Goal: Task Accomplishment & Management: Manage account settings

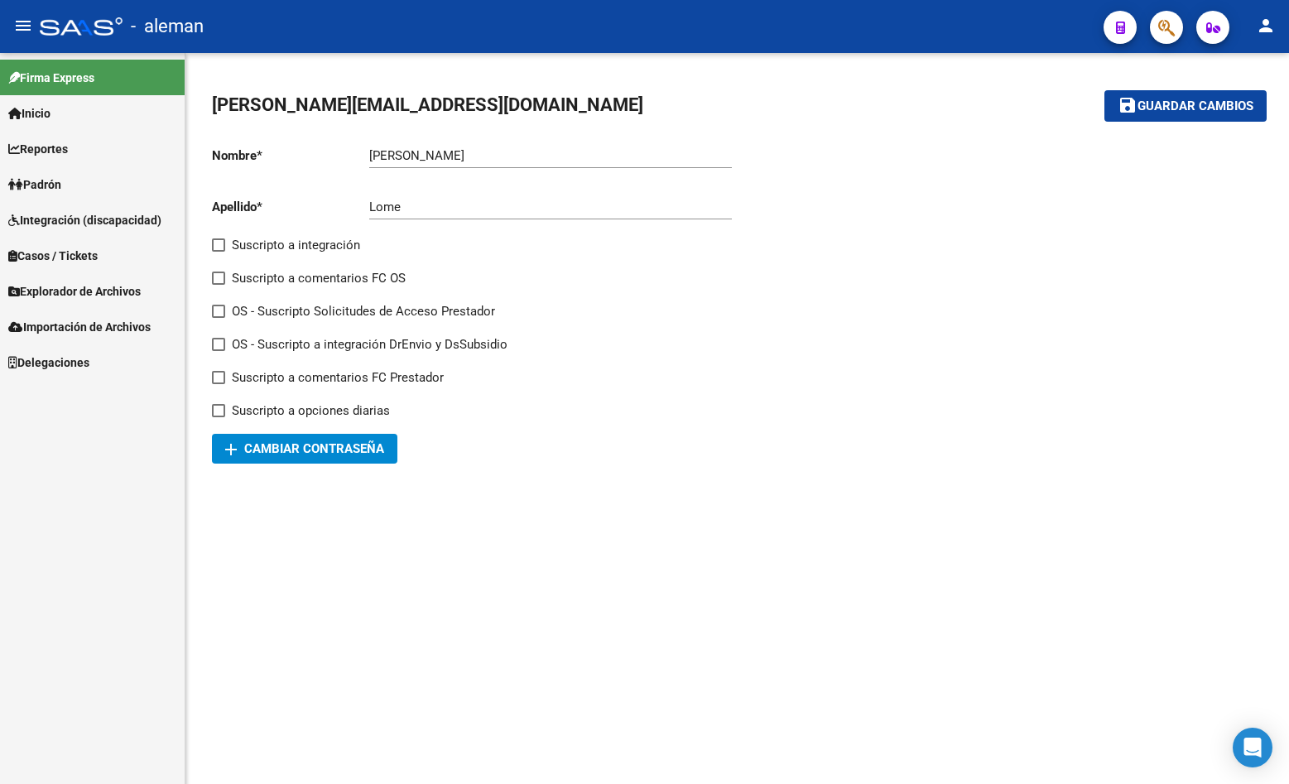
click at [55, 181] on span "Padrón" at bounding box center [34, 185] width 53 height 18
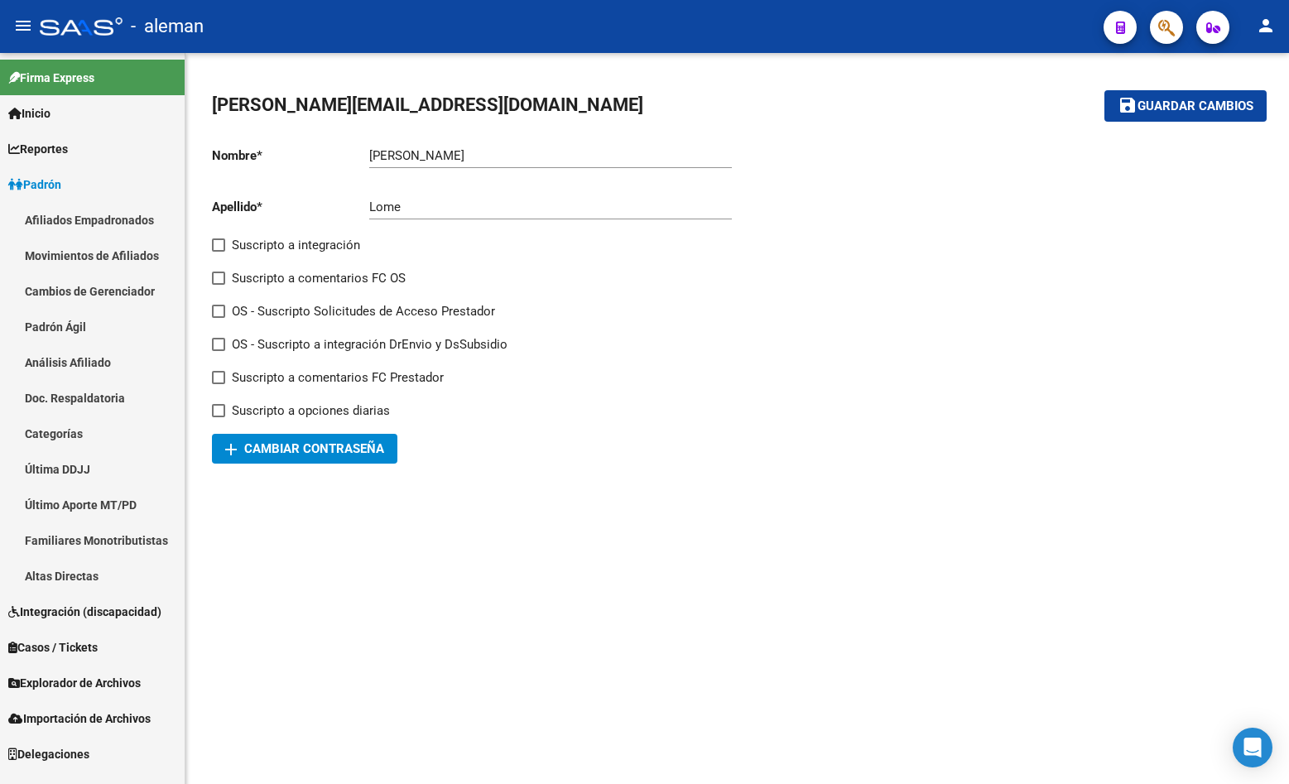
click at [74, 219] on link "Afiliados Empadronados" at bounding box center [92, 220] width 185 height 36
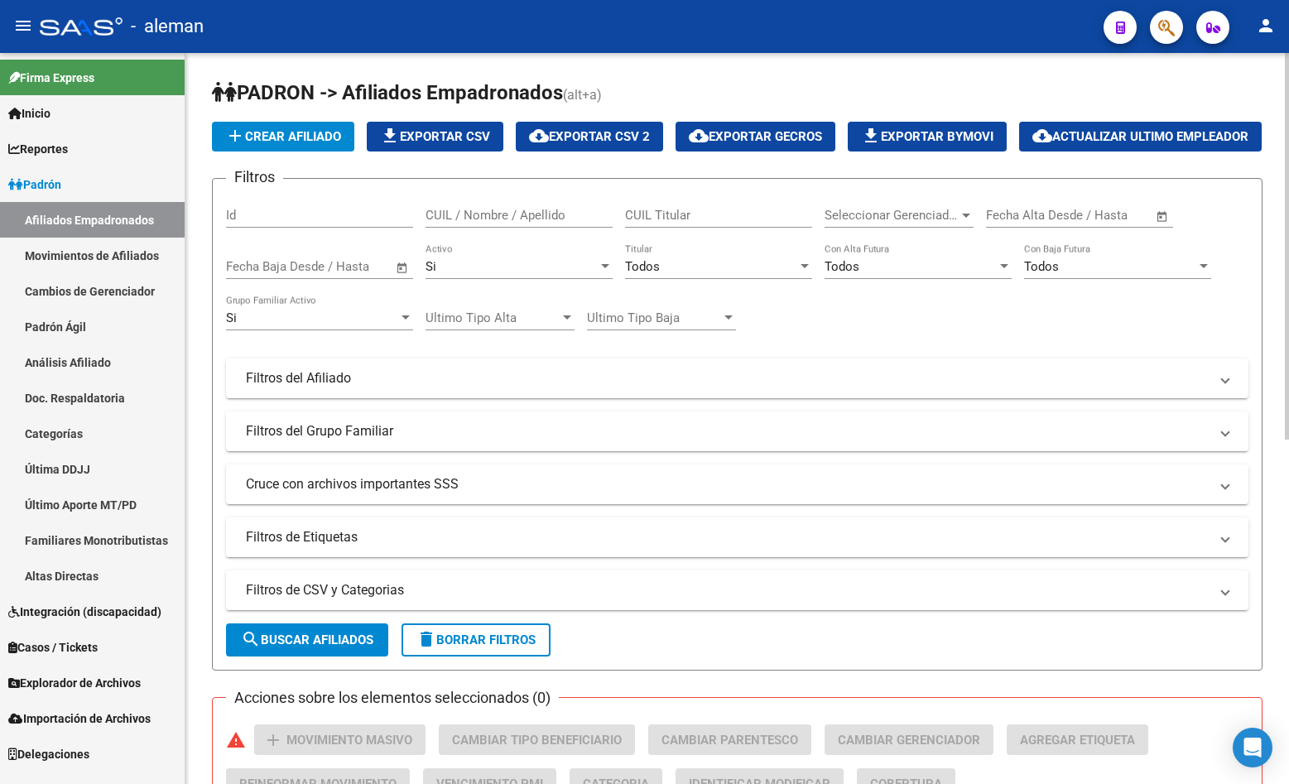
click at [464, 223] on input "CUIL / Nombre / Apellido" at bounding box center [519, 215] width 187 height 15
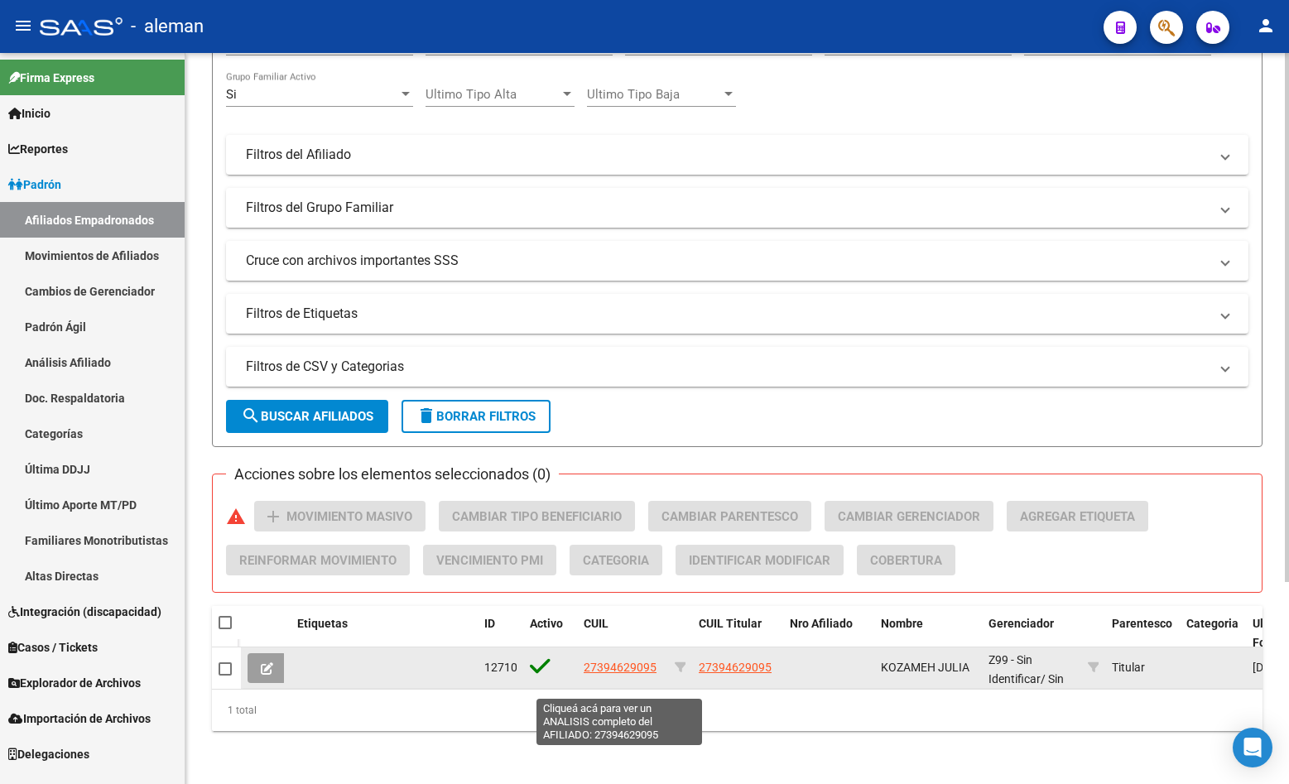
type input "27394629095"
click at [610, 674] on span "27394629095" at bounding box center [620, 667] width 73 height 13
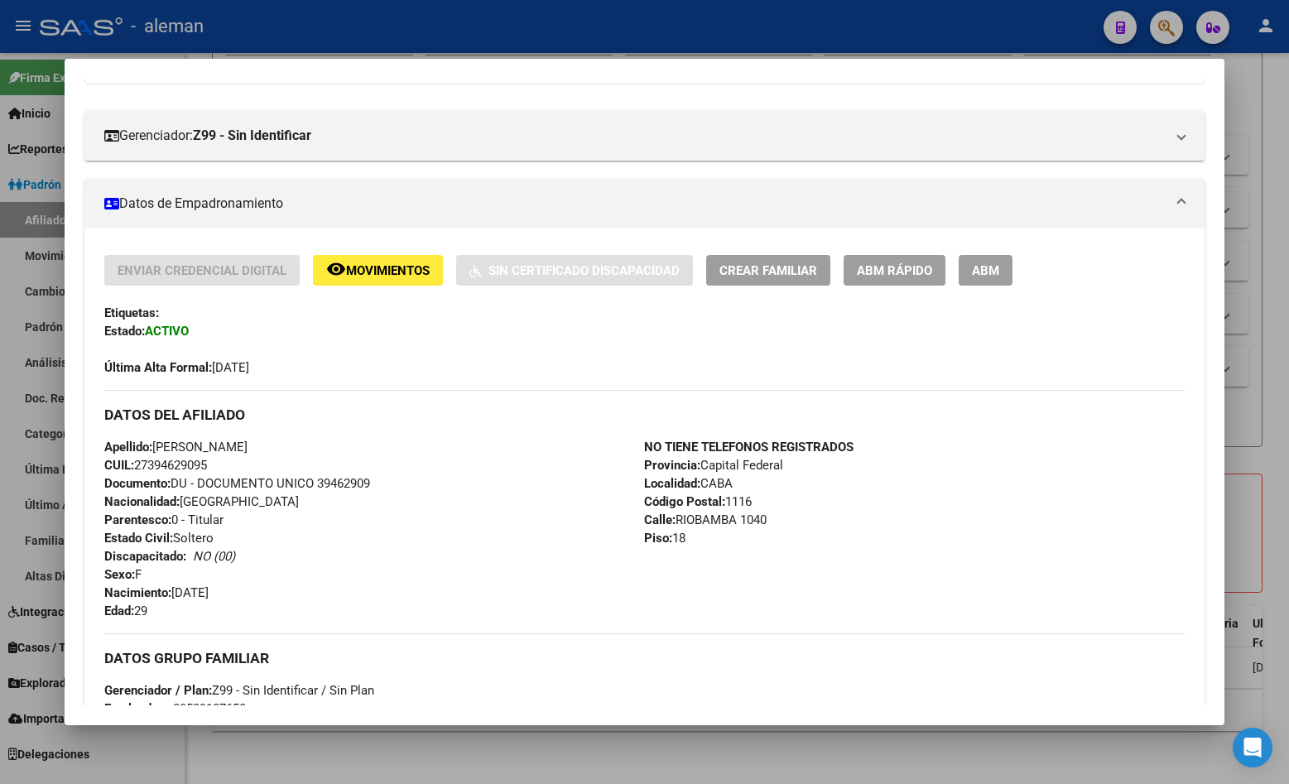
scroll to position [105, 0]
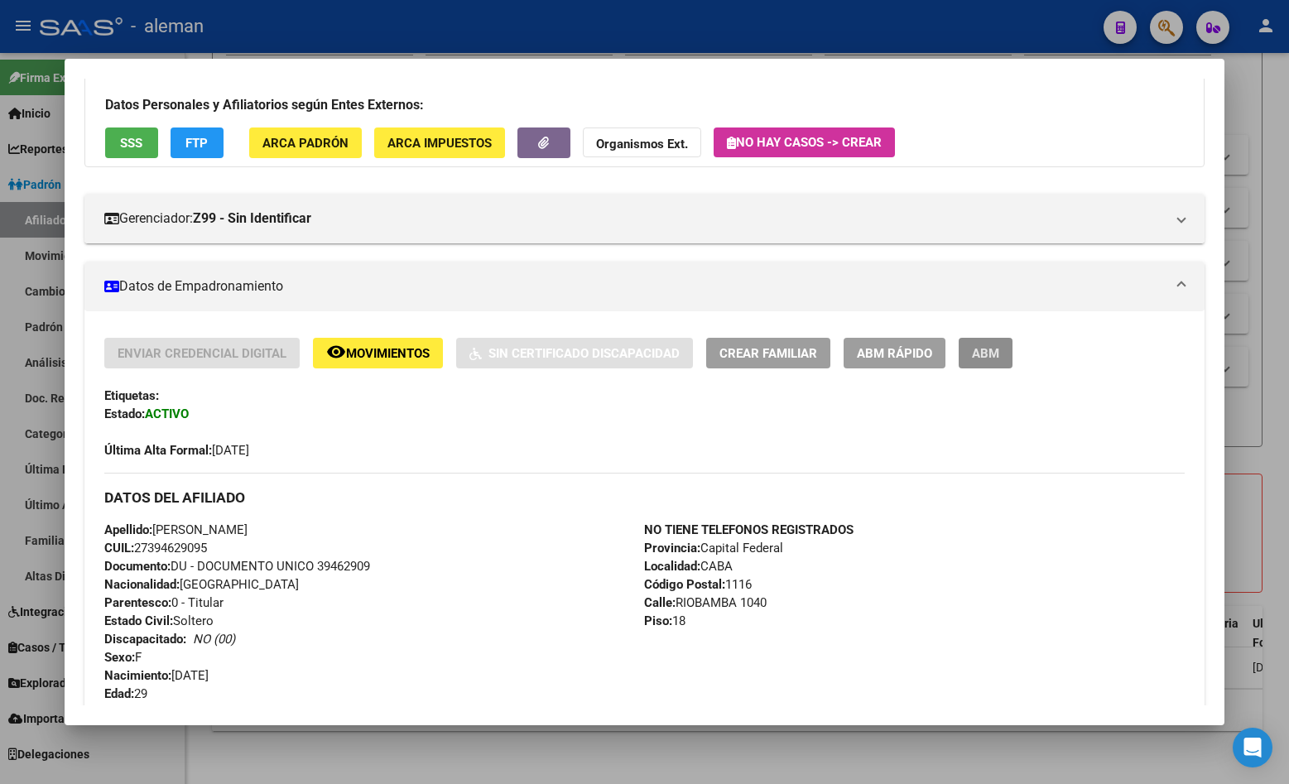
click at [996, 353] on span "ABM" at bounding box center [985, 353] width 27 height 15
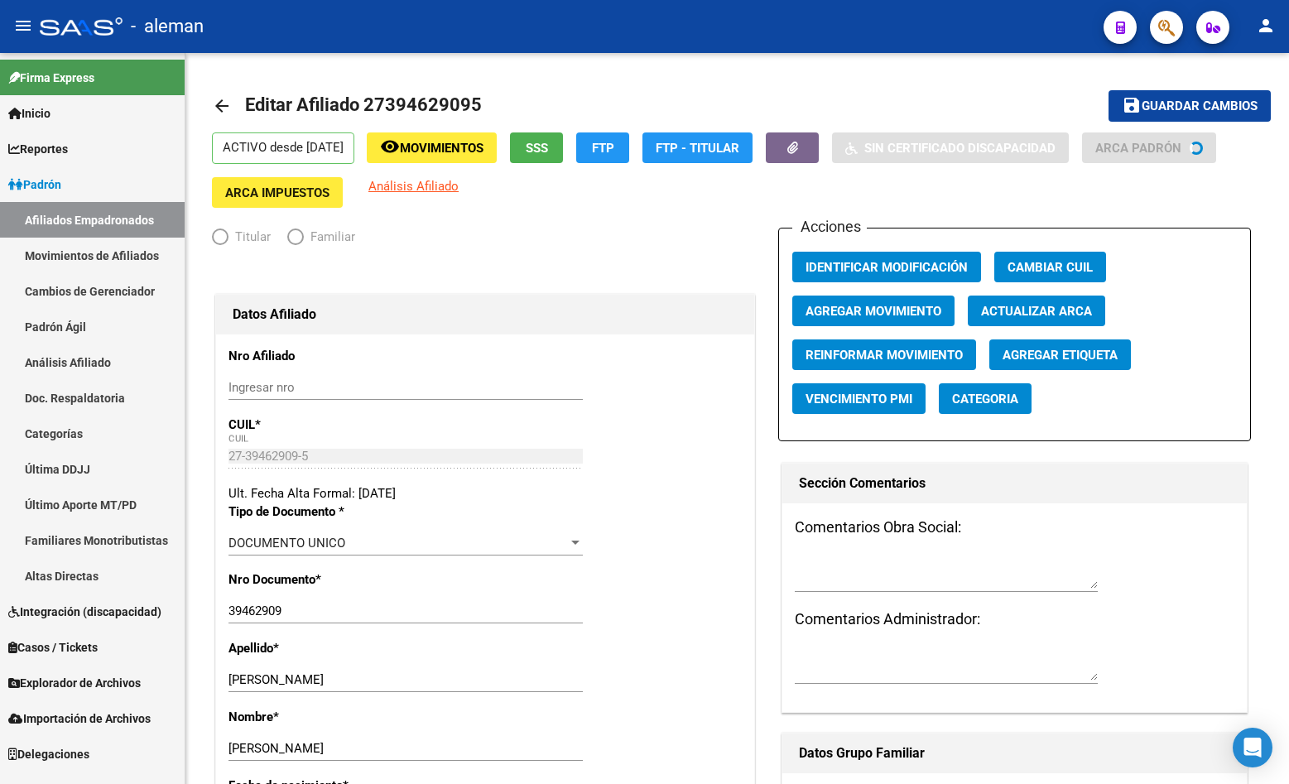
radio input "true"
type input "30-53918765-8"
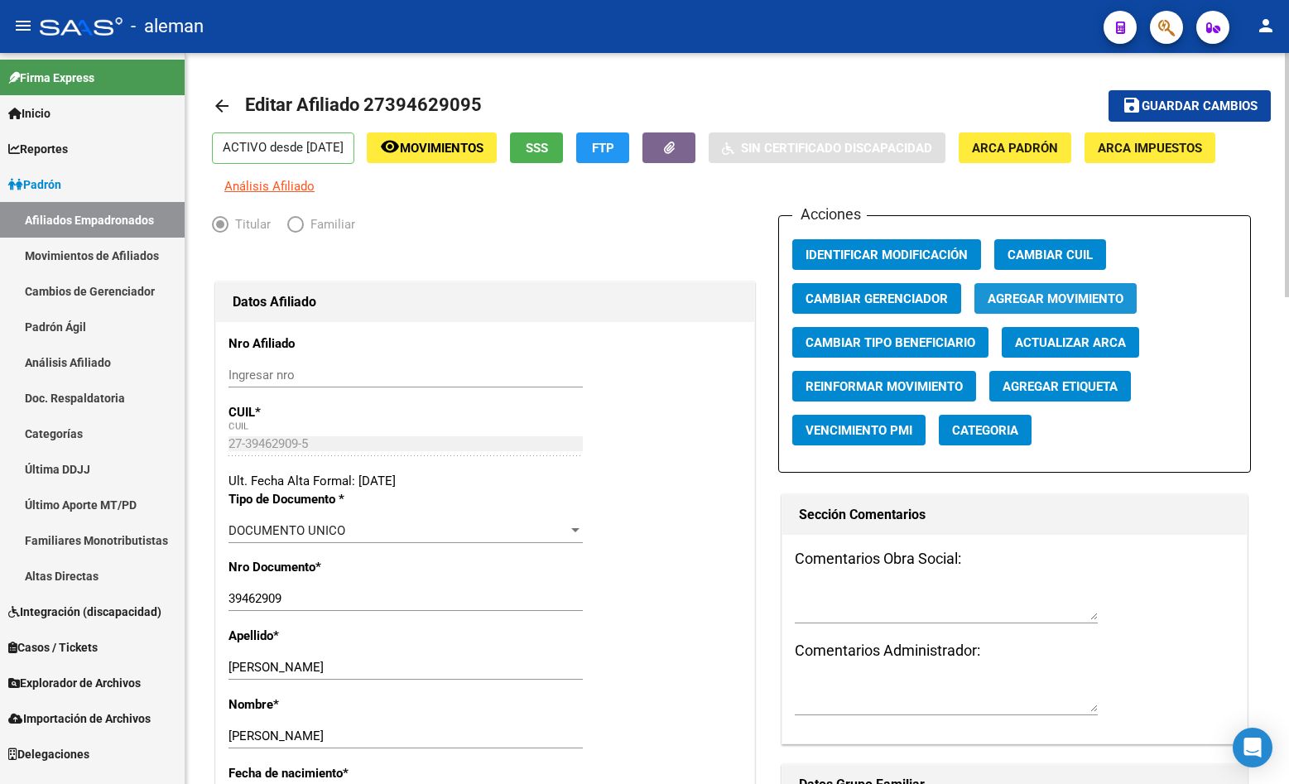
click at [1024, 296] on span "Agregar Movimiento" at bounding box center [1056, 298] width 136 height 15
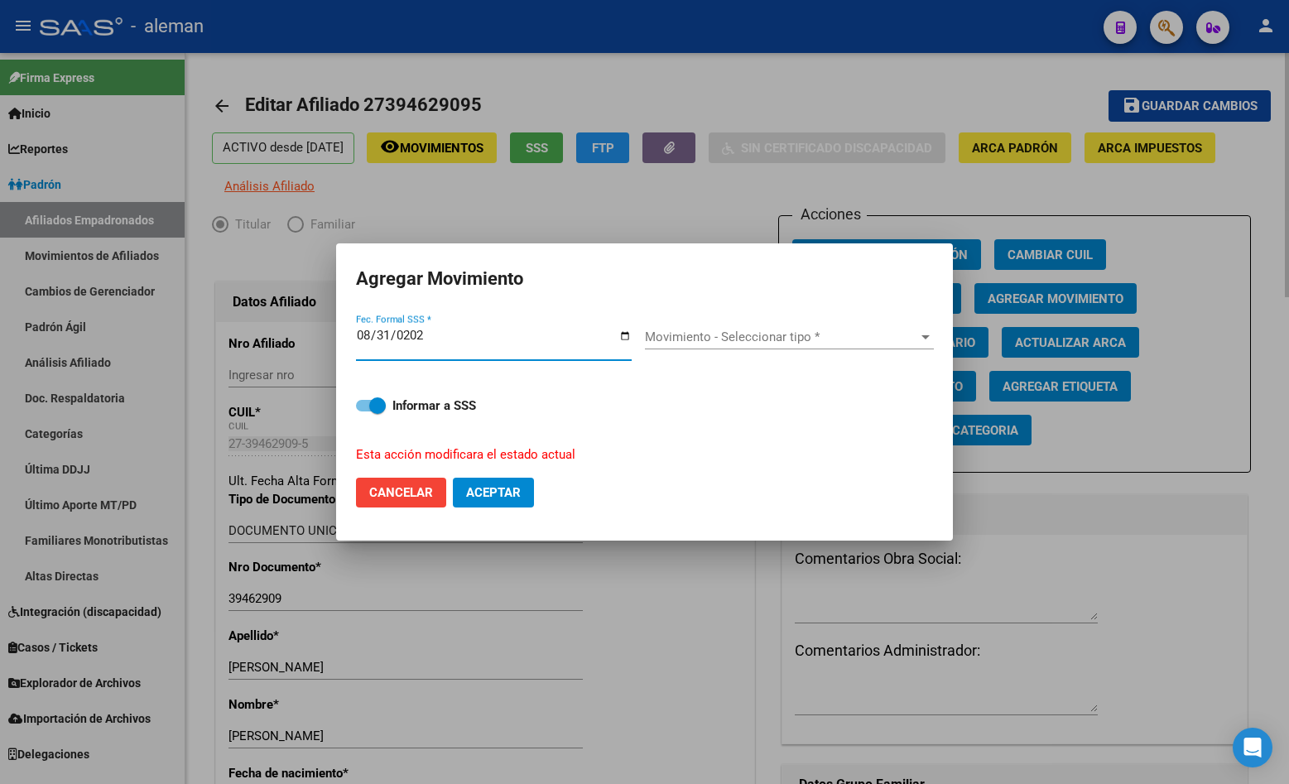
type input "[DATE]"
click at [770, 334] on span "Movimiento - Seleccionar tipo *" at bounding box center [782, 336] width 274 height 15
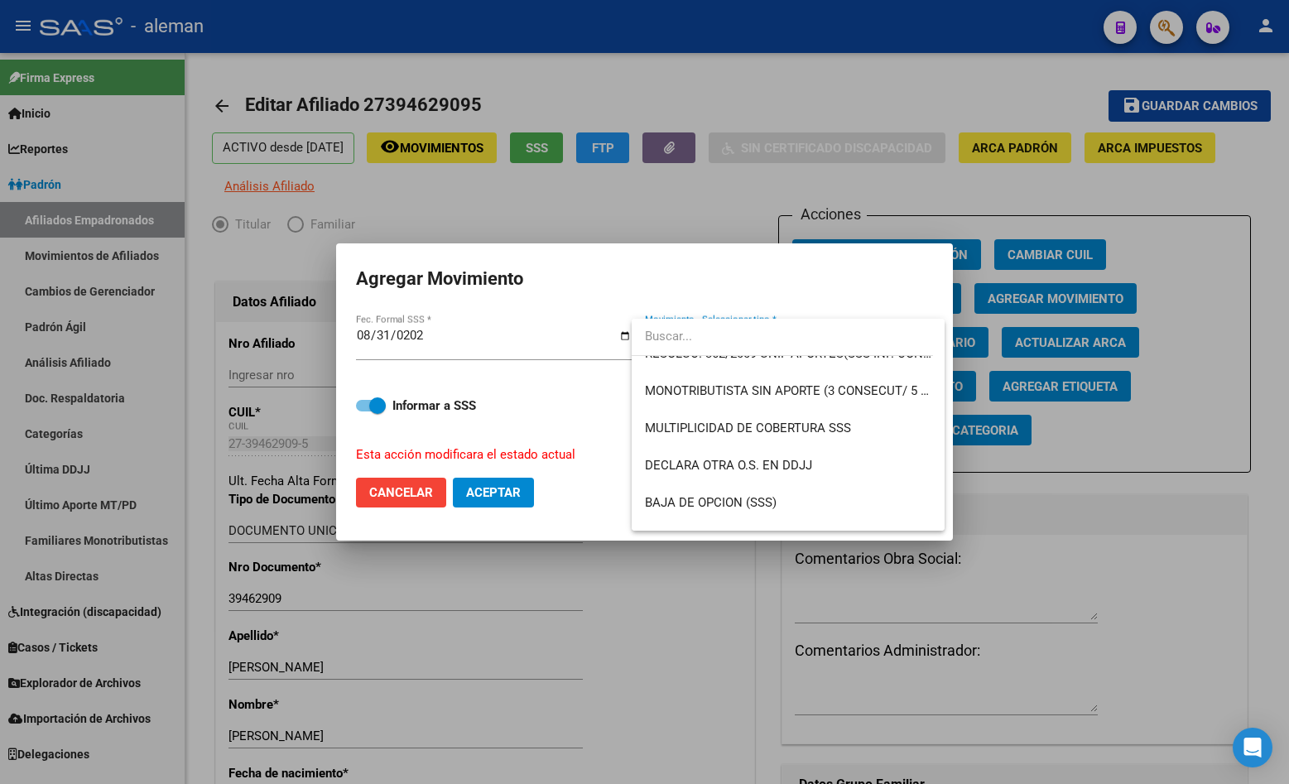
scroll to position [1204, 0]
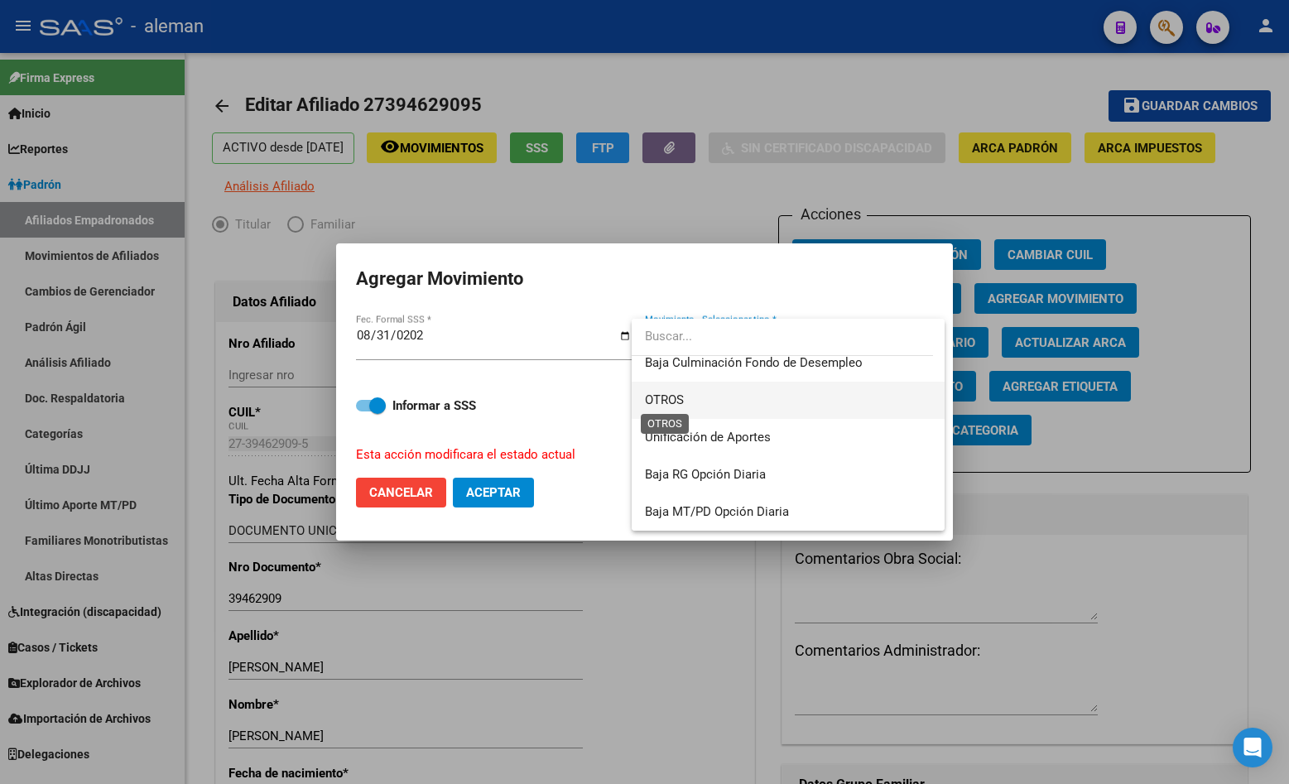
click at [670, 399] on span "OTROS" at bounding box center [664, 399] width 39 height 15
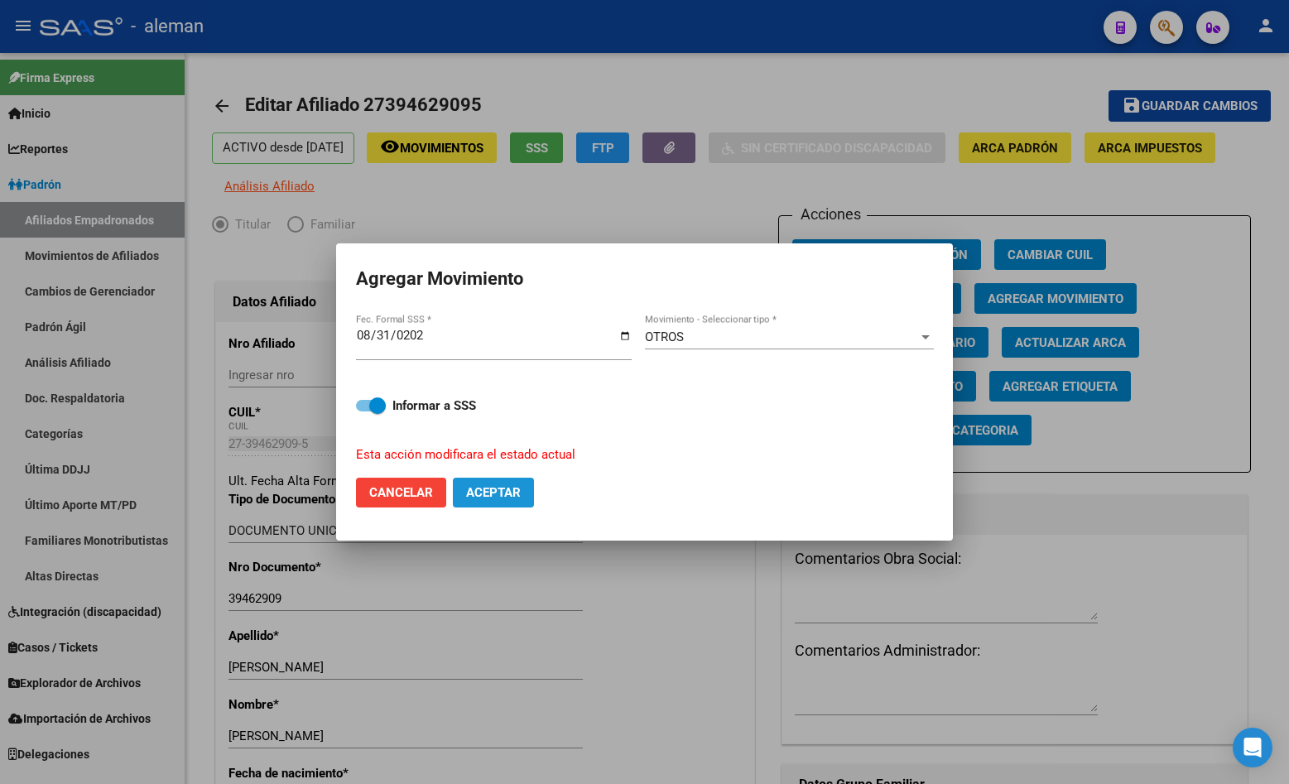
click at [506, 488] on span "Aceptar" at bounding box center [493, 492] width 55 height 15
checkbox input "false"
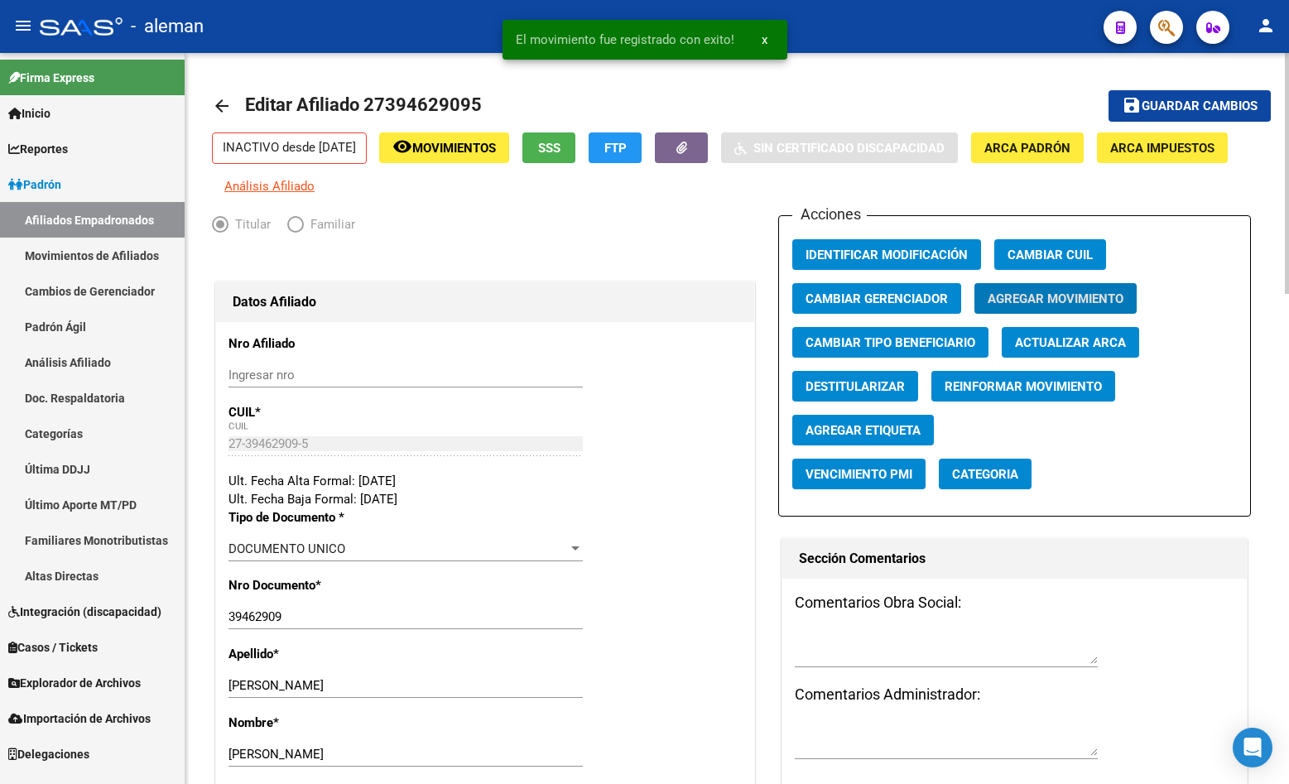
click at [219, 105] on mat-icon "arrow_back" at bounding box center [222, 106] width 20 height 20
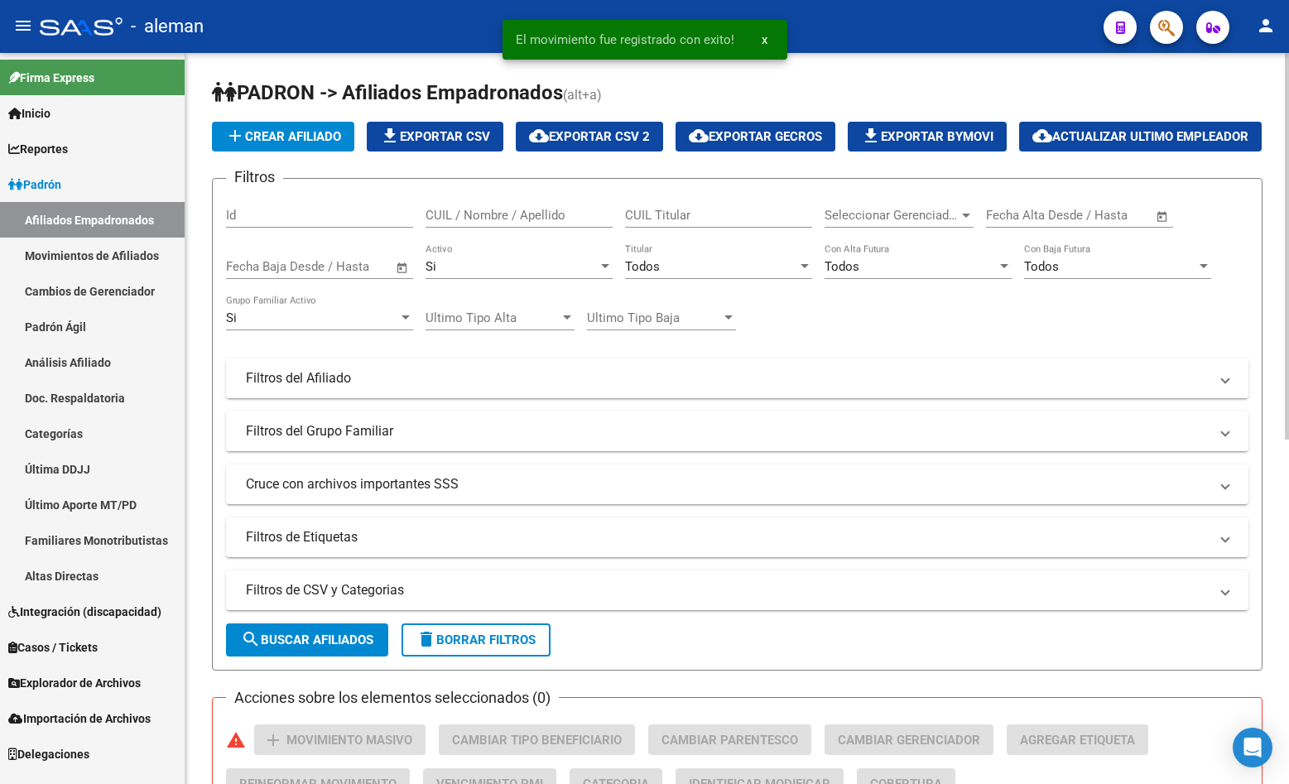
click at [496, 223] on input "CUIL / Nombre / Apellido" at bounding box center [519, 215] width 187 height 15
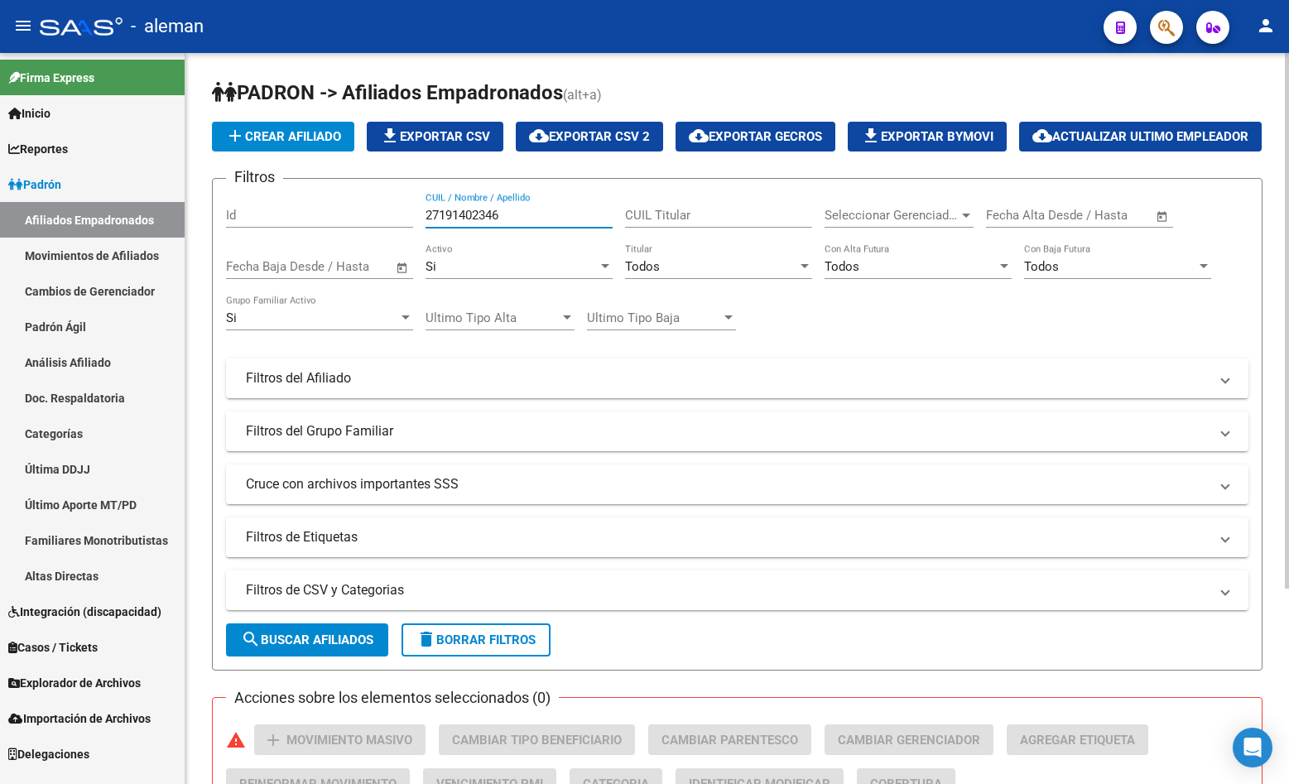
drag, startPoint x: 513, startPoint y: 256, endPoint x: 399, endPoint y: 262, distance: 114.4
click at [399, 262] on div "Filtros Id 27191402346 CUIL / Nombre / Apellido CUIL Titular Seleccionar Gerenc…" at bounding box center [737, 374] width 1022 height 365
type input "[PERSON_NAME]"
click at [373, 325] on div "Si" at bounding box center [312, 317] width 172 height 15
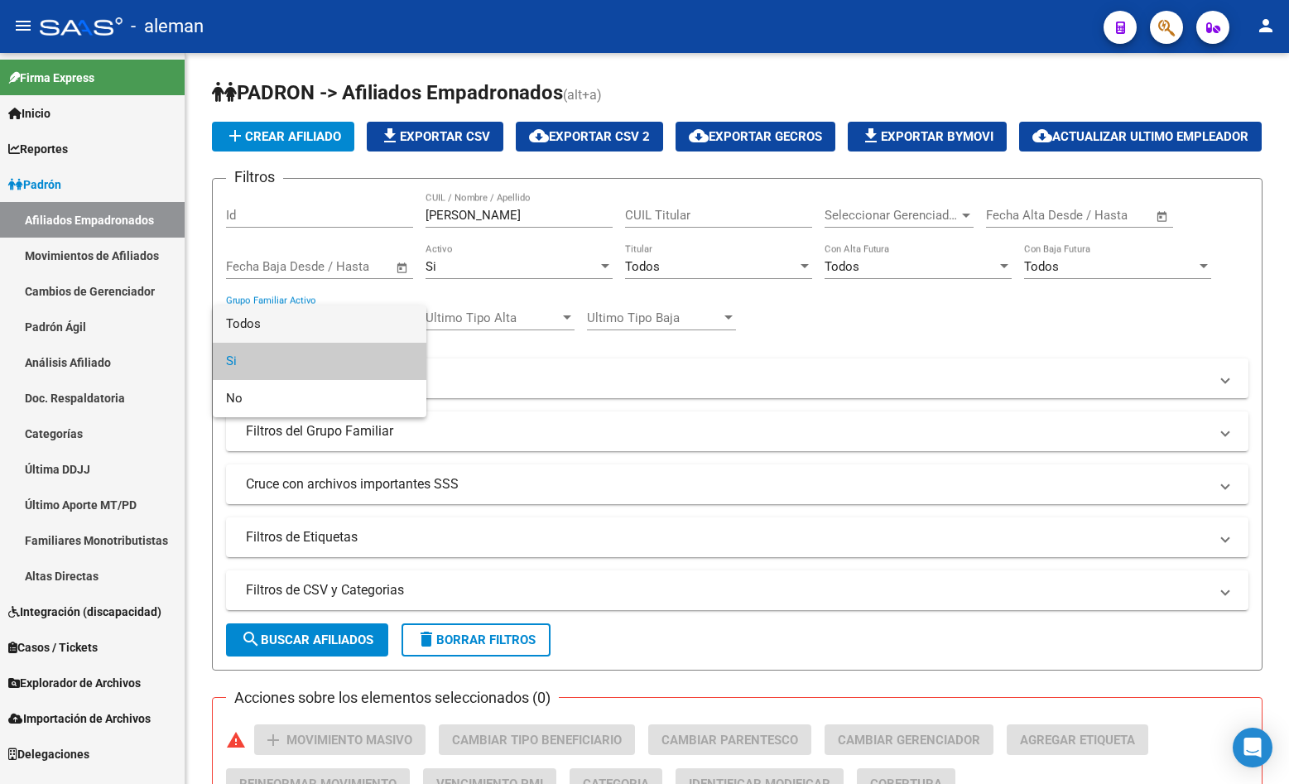
click at [340, 327] on span "Todos" at bounding box center [319, 323] width 187 height 37
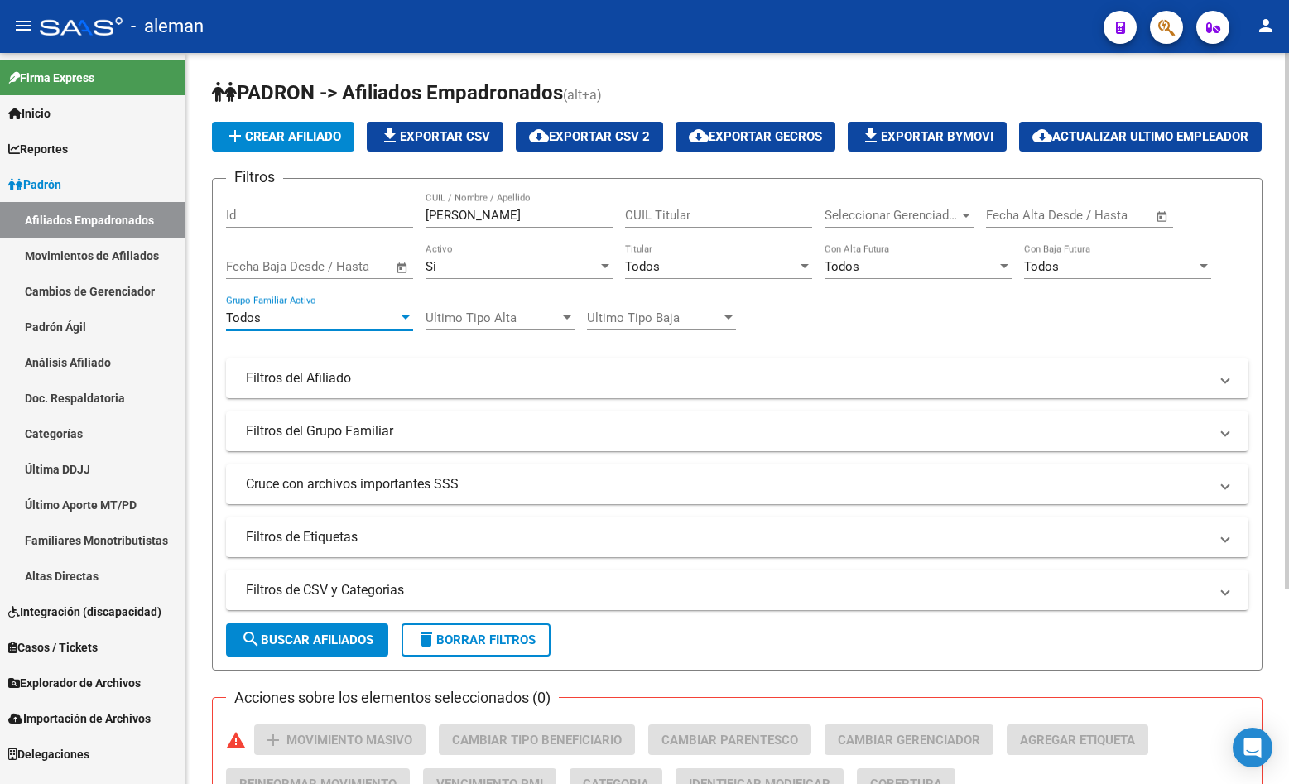
click at [545, 274] on div "Si" at bounding box center [512, 266] width 172 height 15
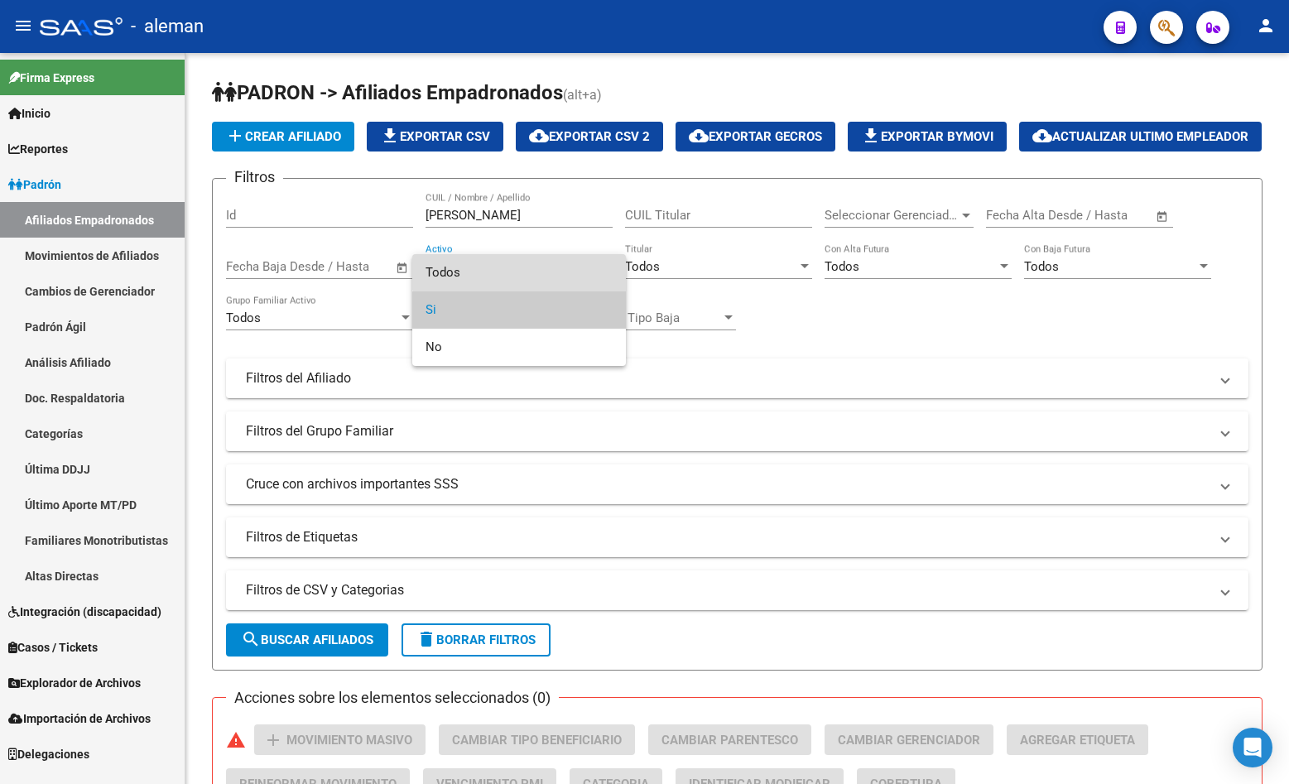
click at [534, 265] on span "Todos" at bounding box center [519, 272] width 187 height 37
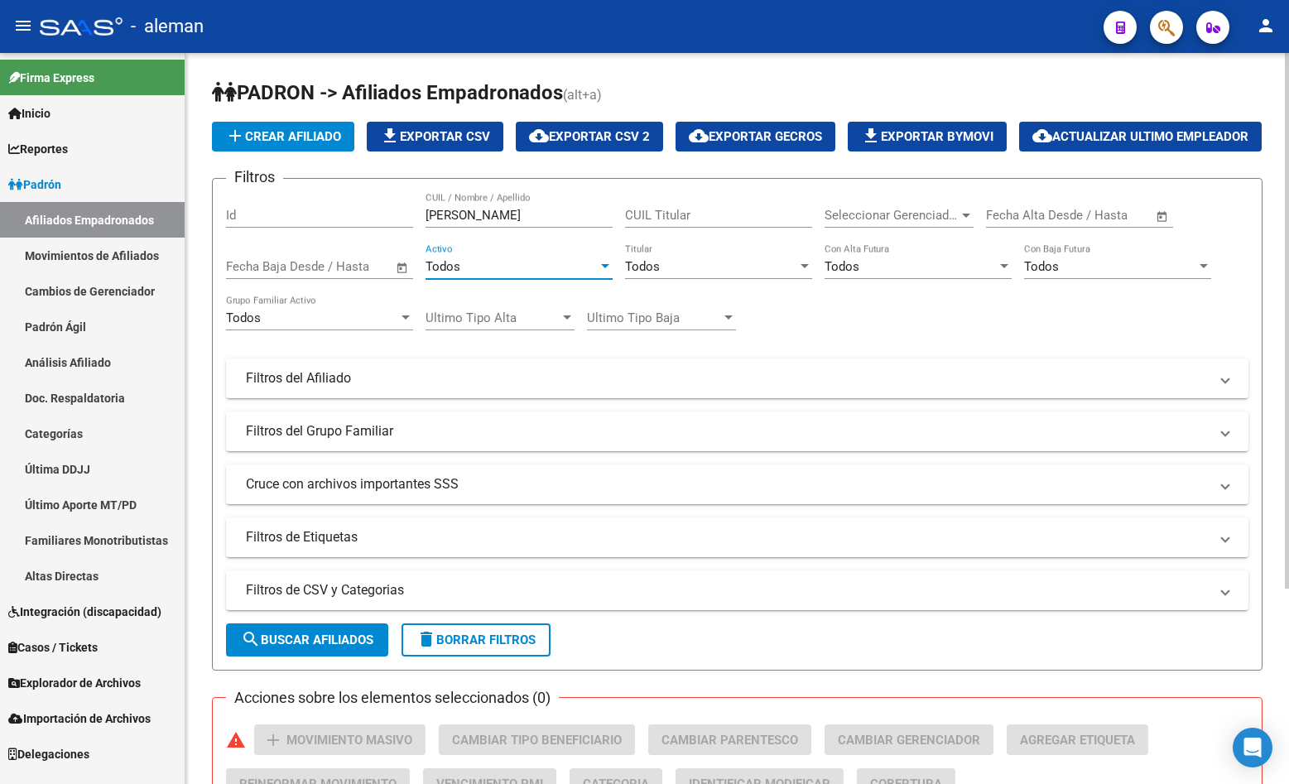
click at [508, 223] on input "[PERSON_NAME]" at bounding box center [519, 215] width 187 height 15
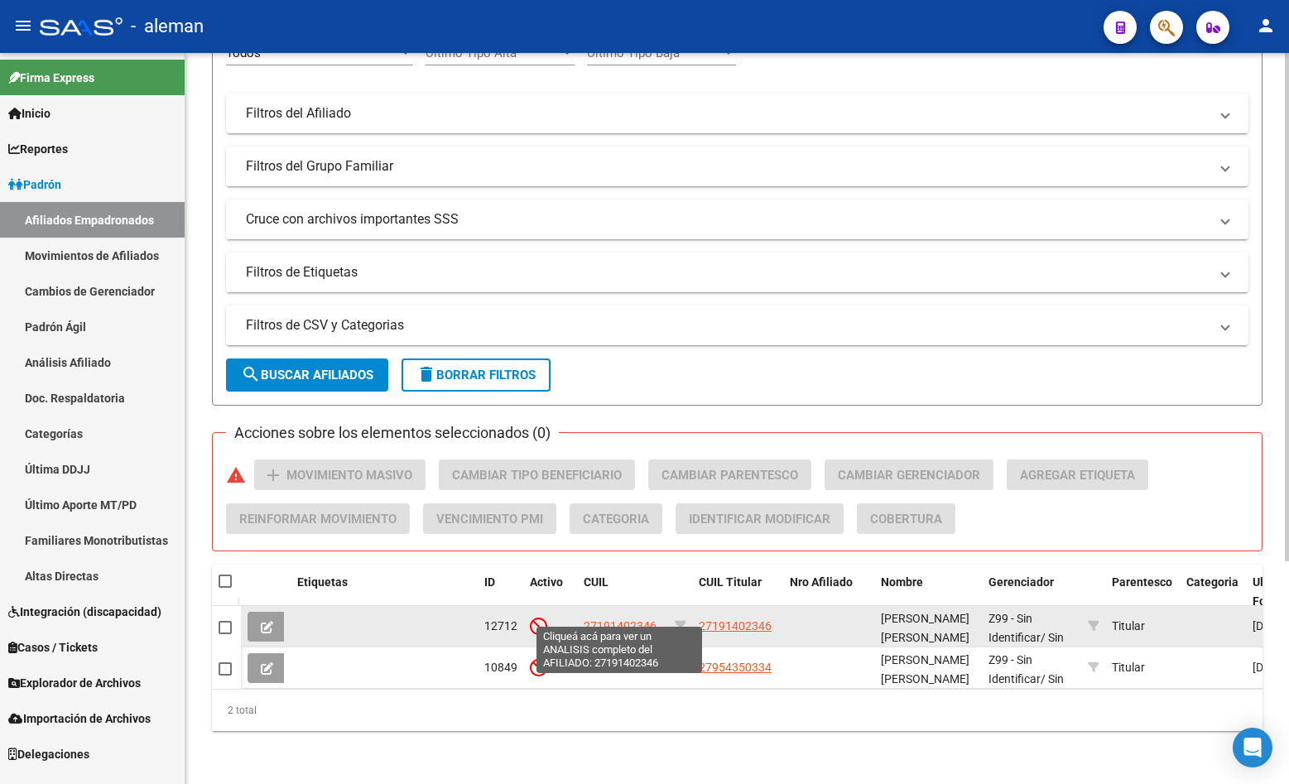
click at [613, 619] on span "27191402346" at bounding box center [620, 625] width 73 height 13
type textarea "27191402346"
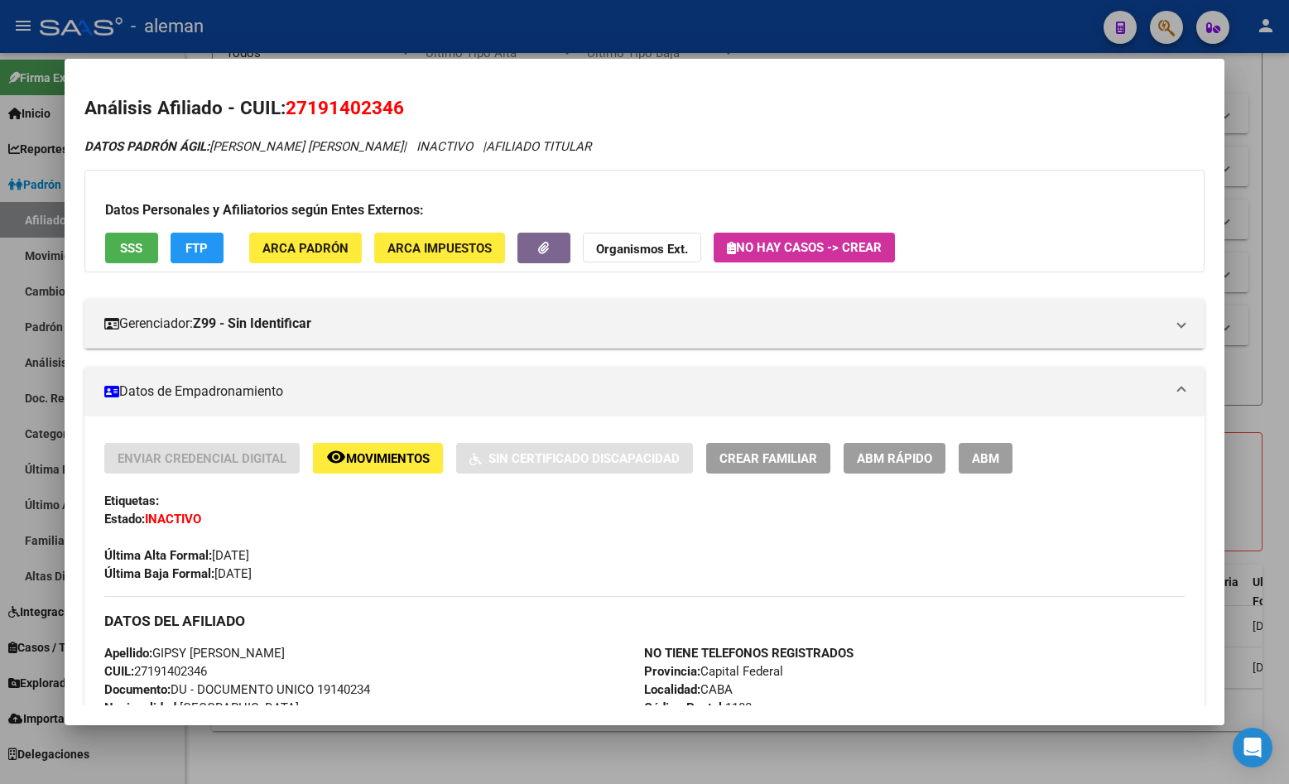
click at [1279, 91] on div at bounding box center [644, 392] width 1289 height 784
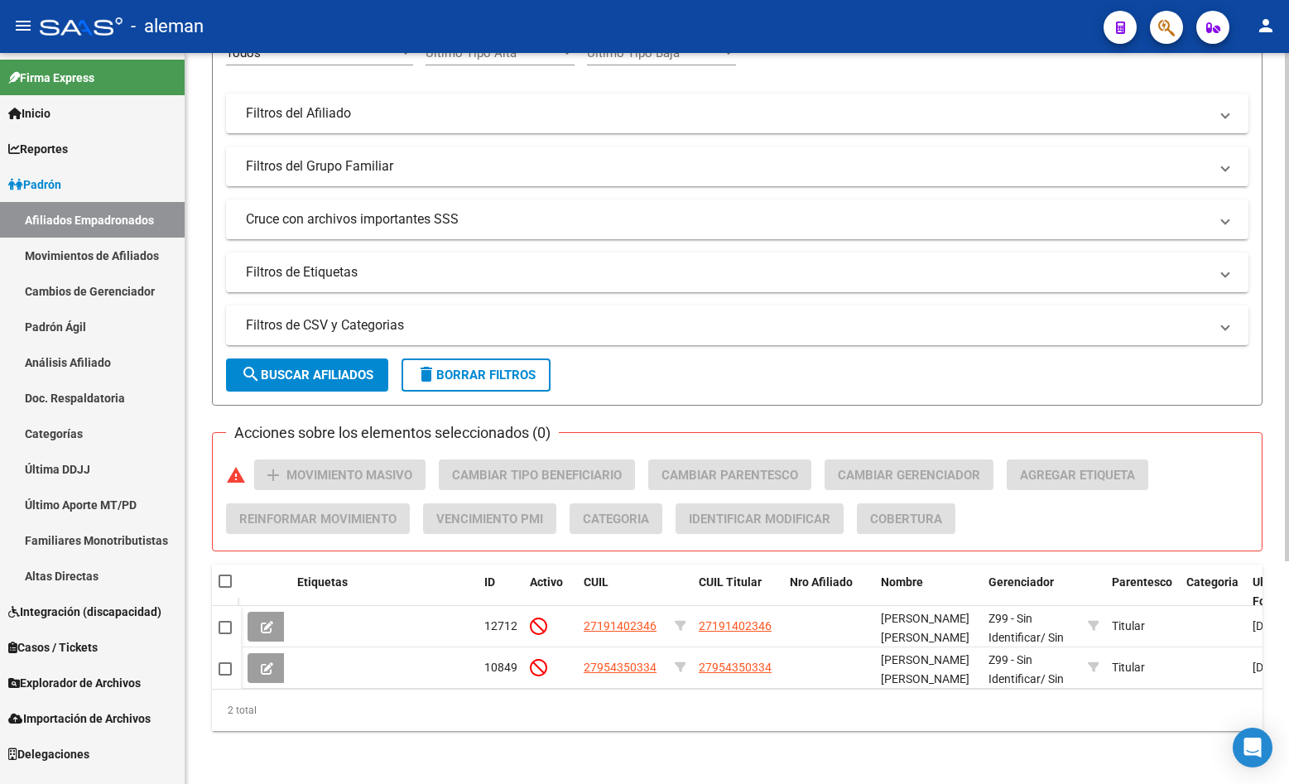
scroll to position [0, 0]
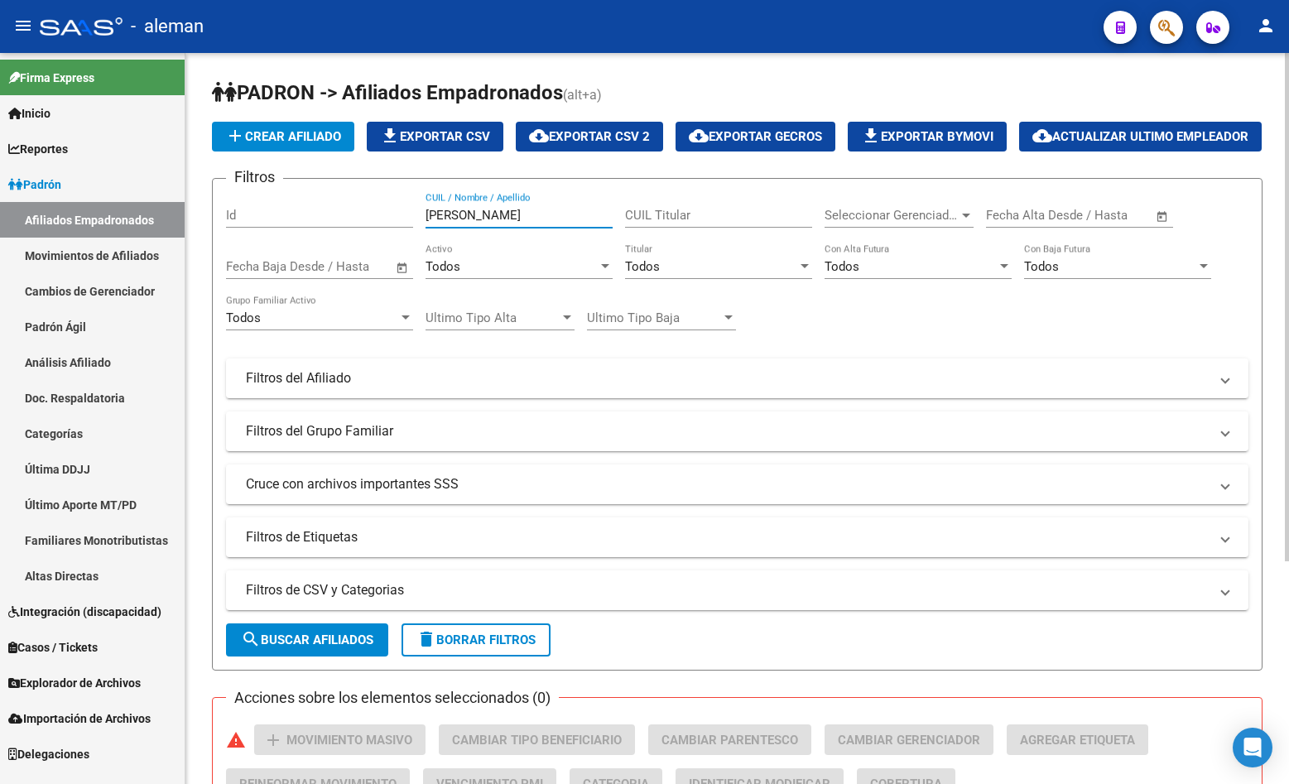
drag, startPoint x: 482, startPoint y: 256, endPoint x: 406, endPoint y: 256, distance: 75.3
click at [406, 256] on div "Filtros Id [PERSON_NAME] CUIL / Nombre / Apellido CUIL Titular Seleccionar Gere…" at bounding box center [737, 374] width 1022 height 365
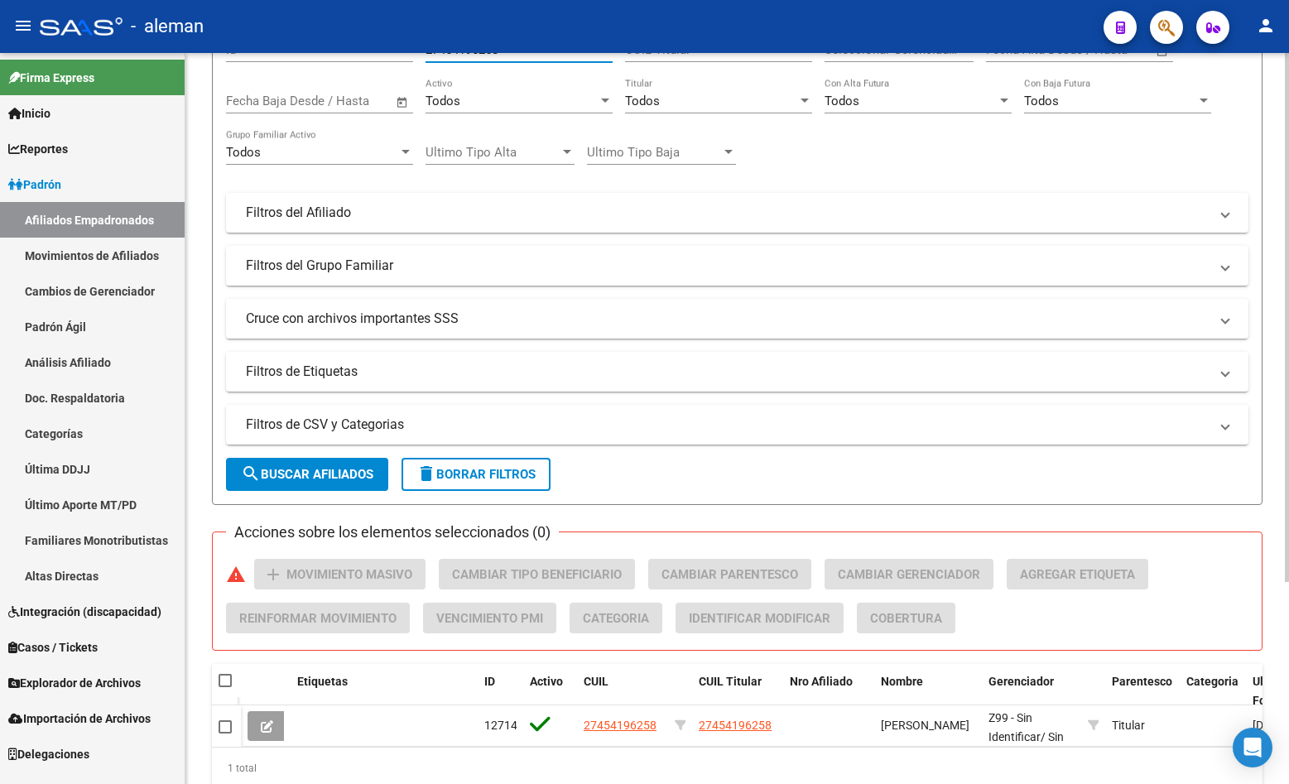
scroll to position [248, 0]
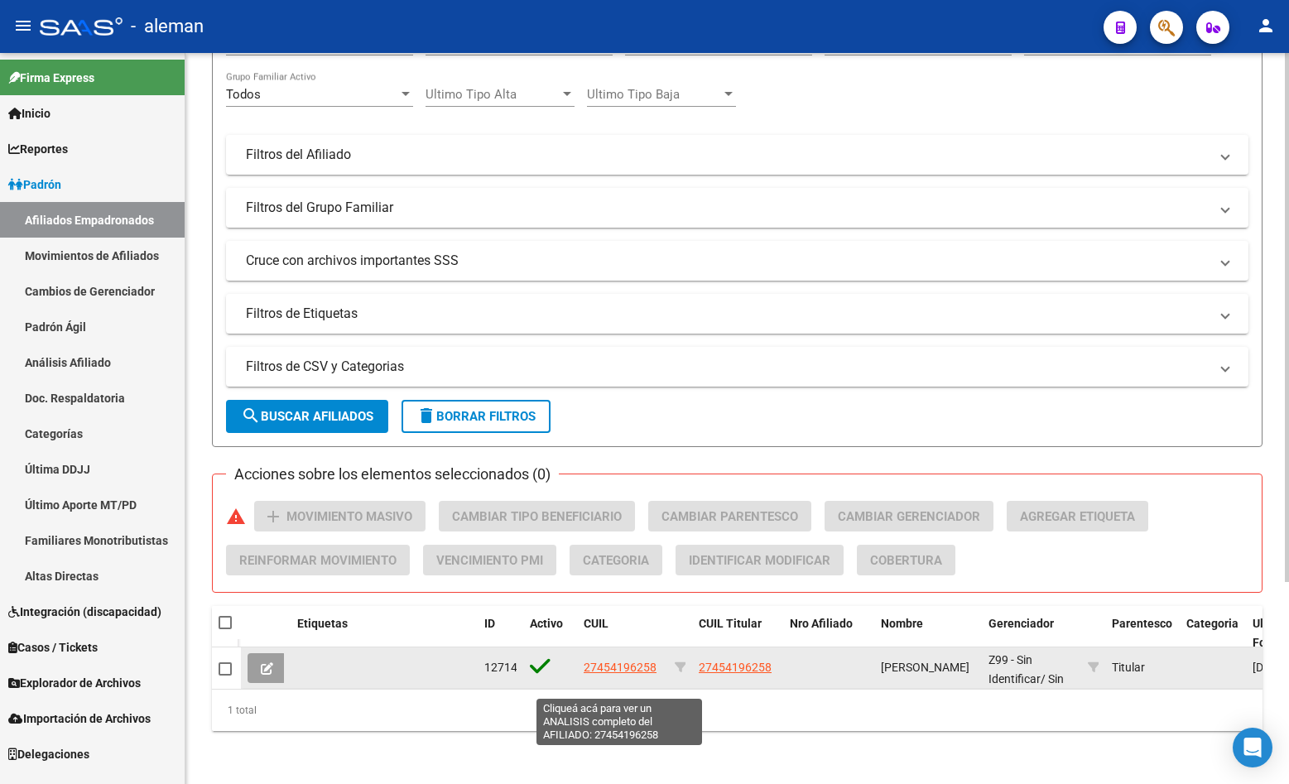
type input "27454196258"
click at [628, 674] on span "27454196258" at bounding box center [620, 667] width 73 height 13
type textarea "27454196258"
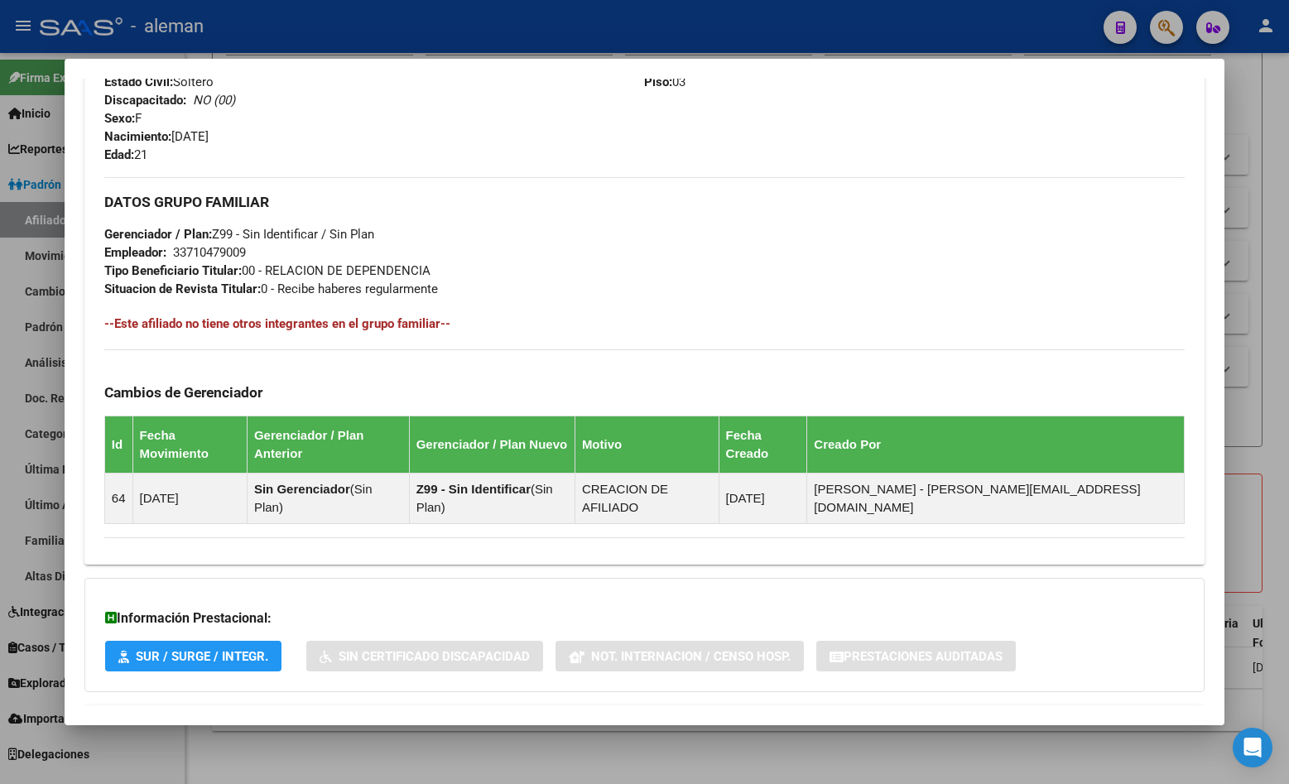
scroll to position [166, 0]
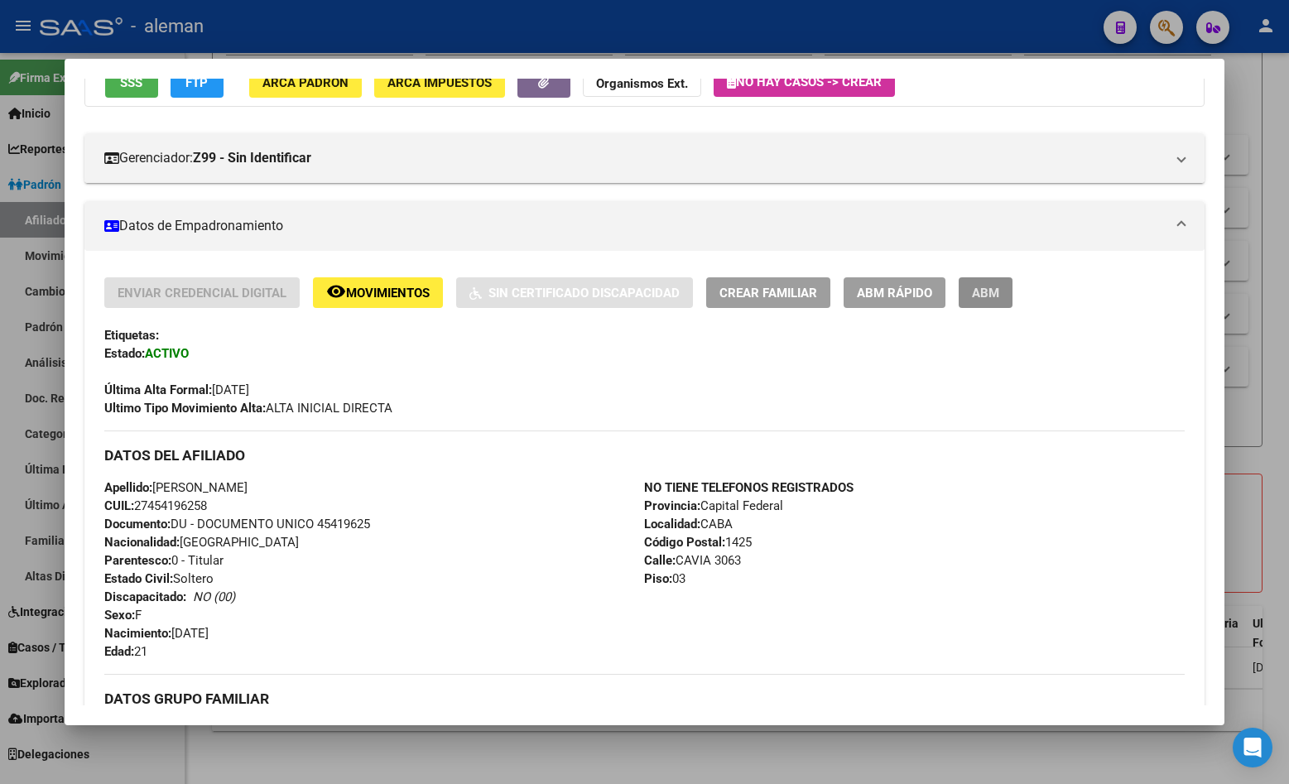
click at [984, 290] on span "ABM" at bounding box center [985, 293] width 27 height 15
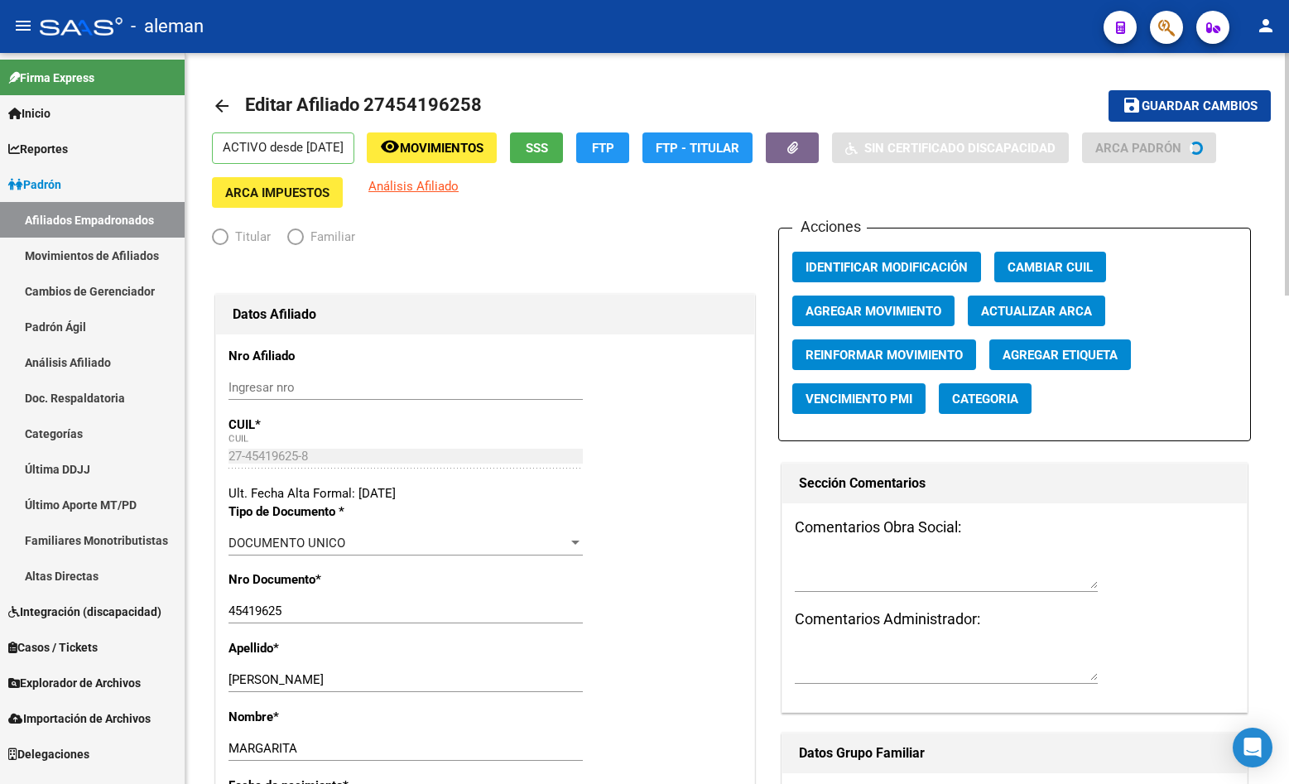
radio input "true"
type input "33-71047900-9"
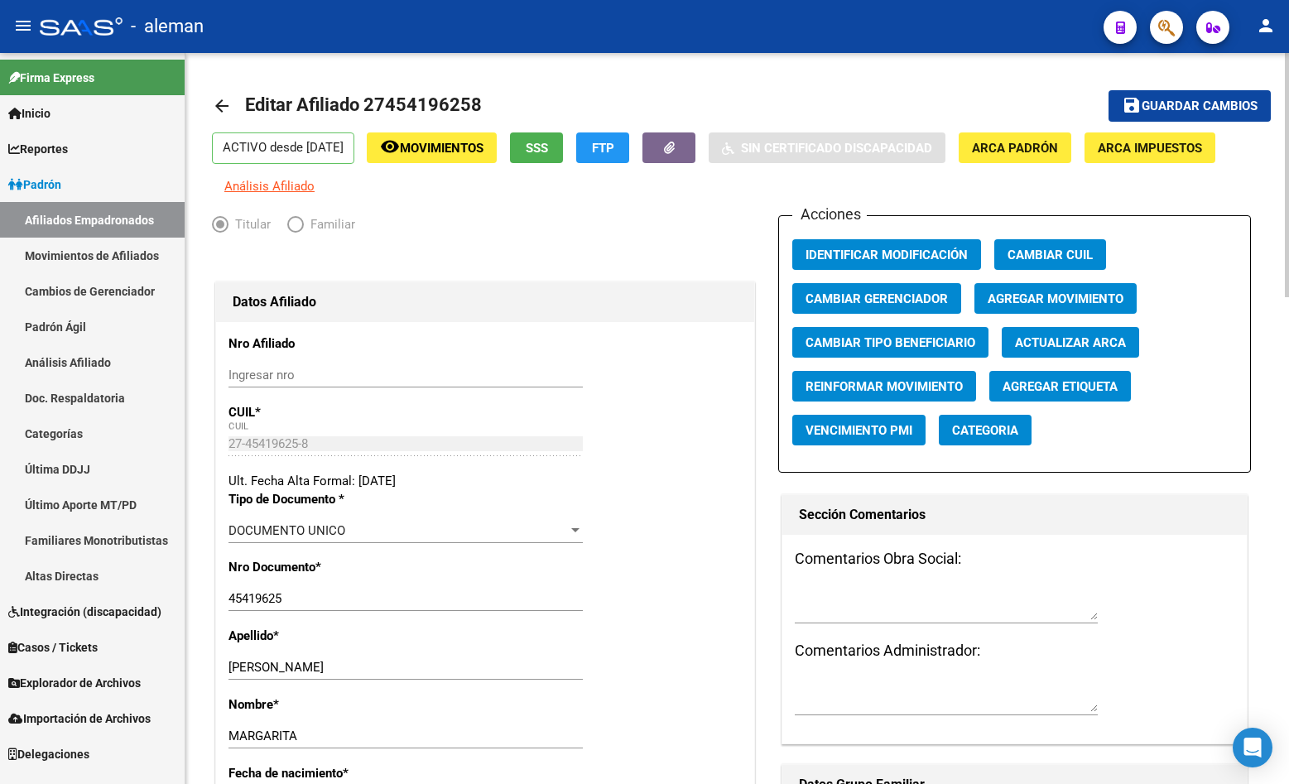
click at [1051, 298] on span "Agregar Movimiento" at bounding box center [1056, 298] width 136 height 15
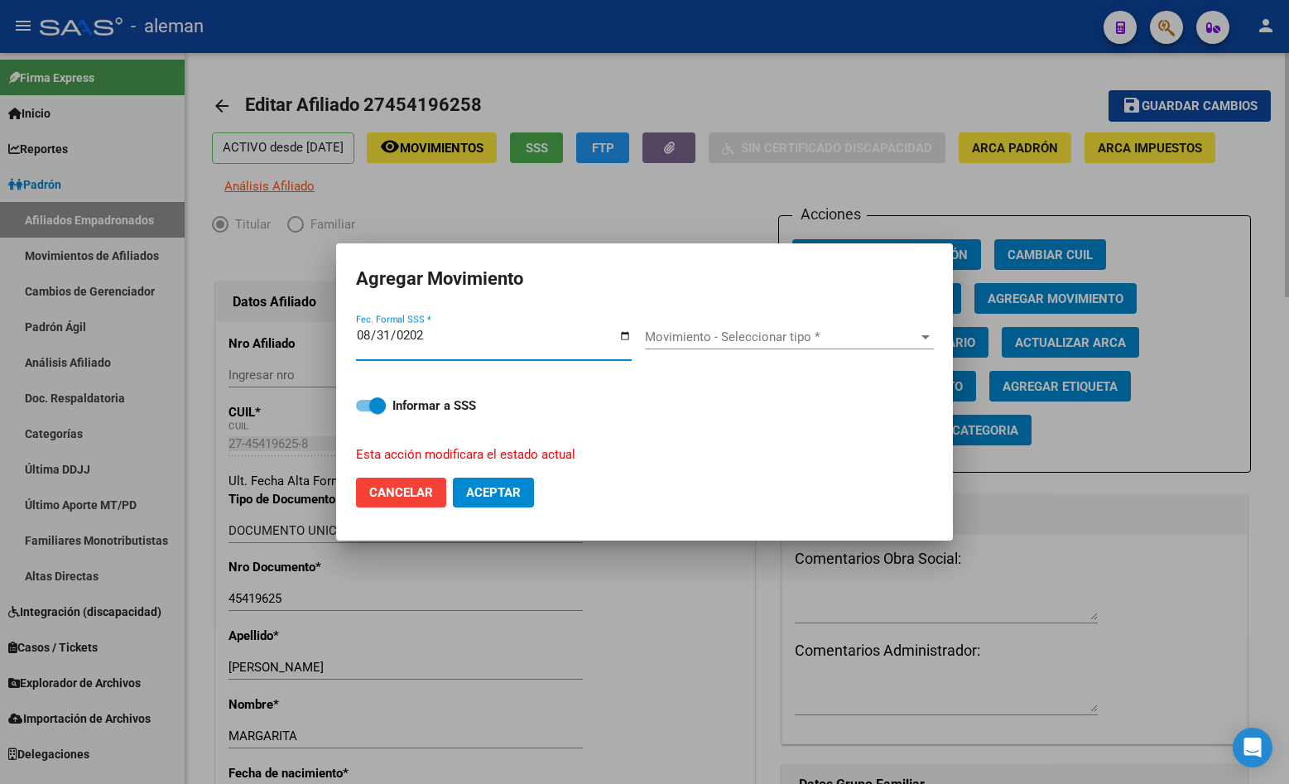
type input "[DATE]"
click at [753, 338] on span "Movimiento - Seleccionar tipo *" at bounding box center [782, 336] width 274 height 15
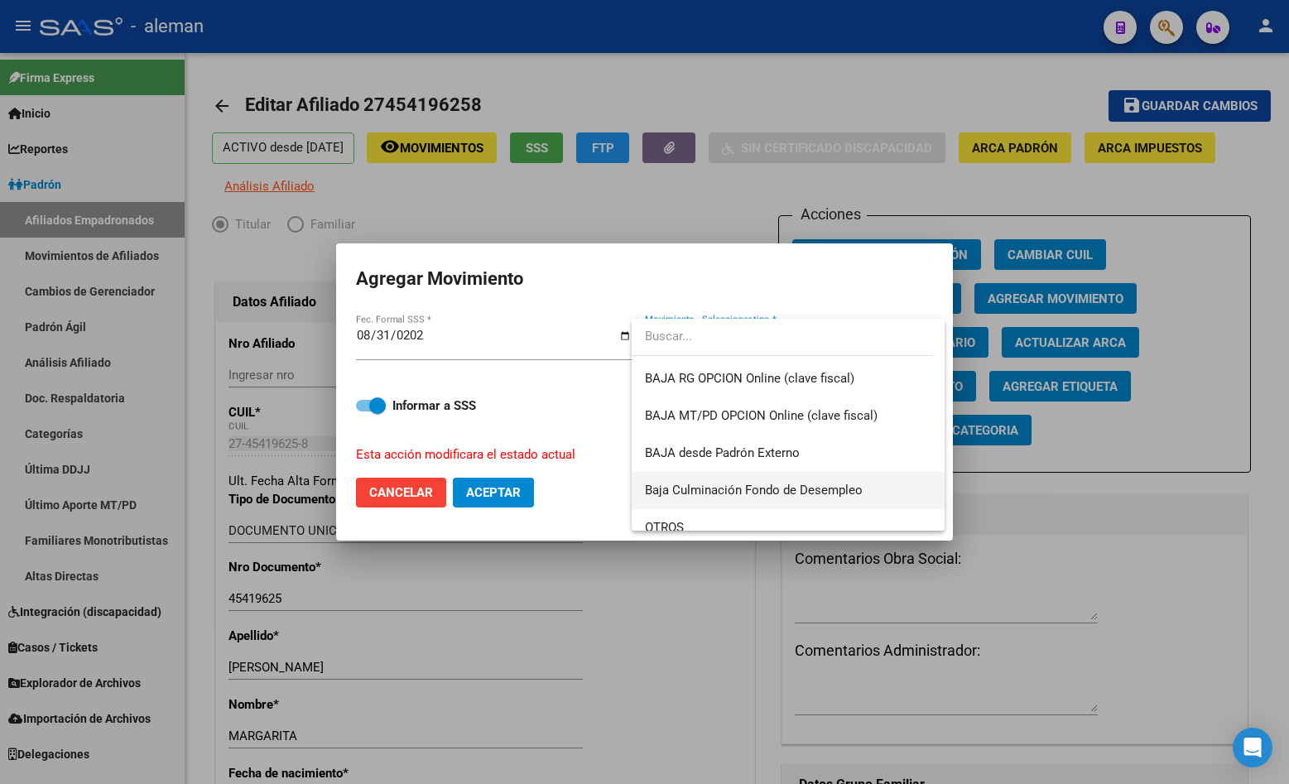
scroll to position [1204, 0]
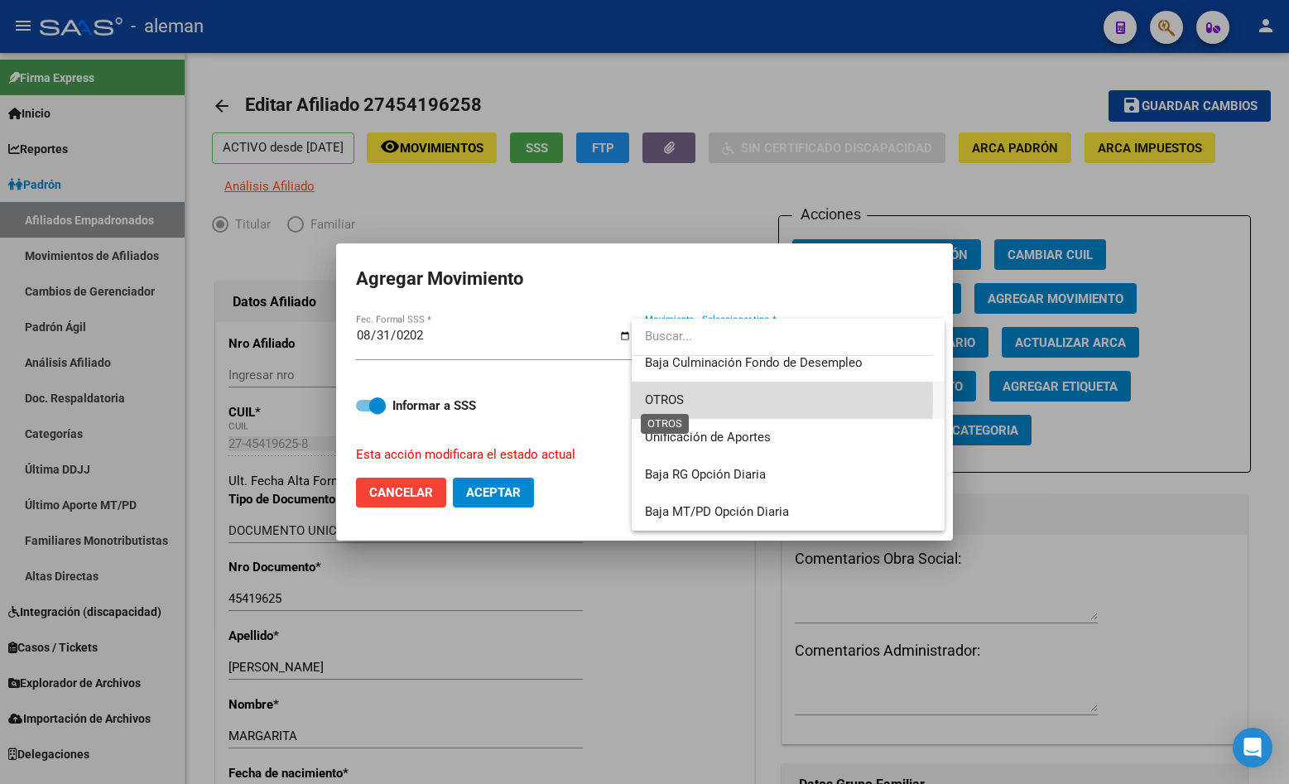
click at [661, 398] on span "OTROS" at bounding box center [664, 399] width 39 height 15
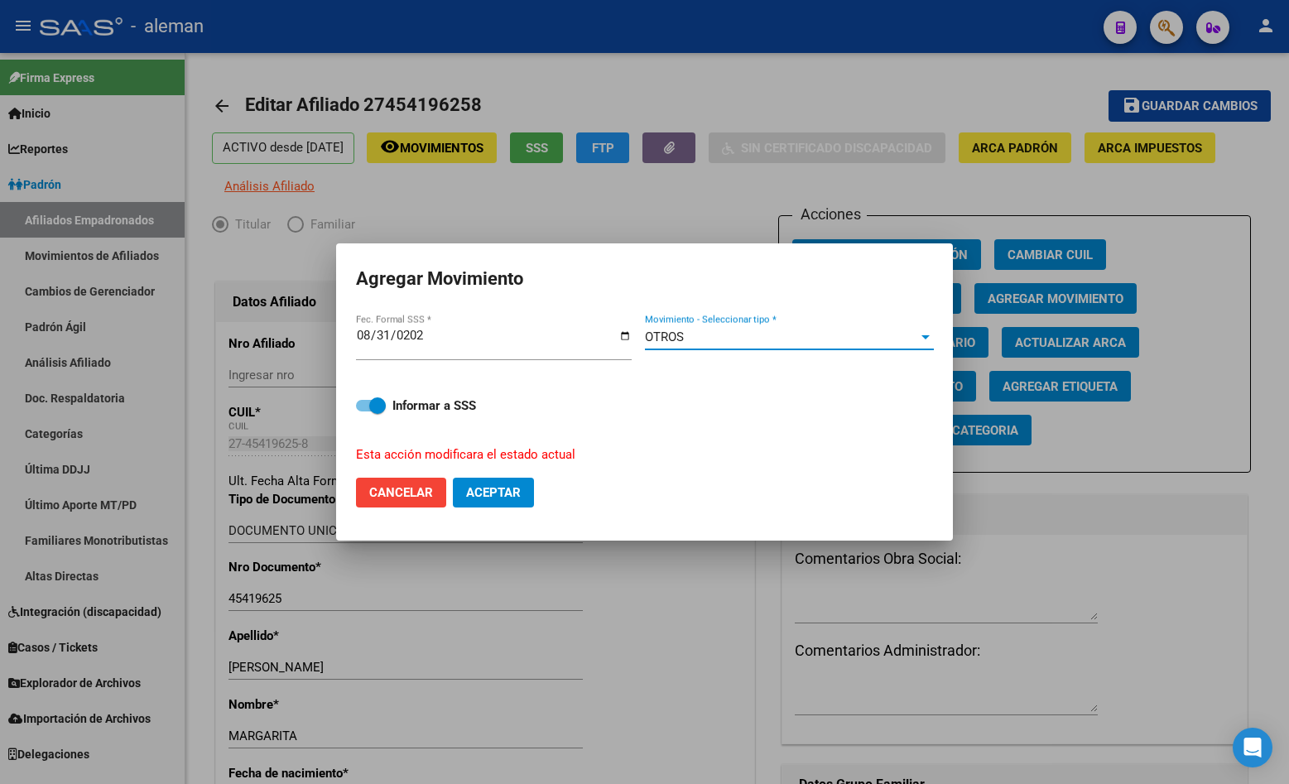
click at [483, 492] on span "Aceptar" at bounding box center [493, 492] width 55 height 15
checkbox input "false"
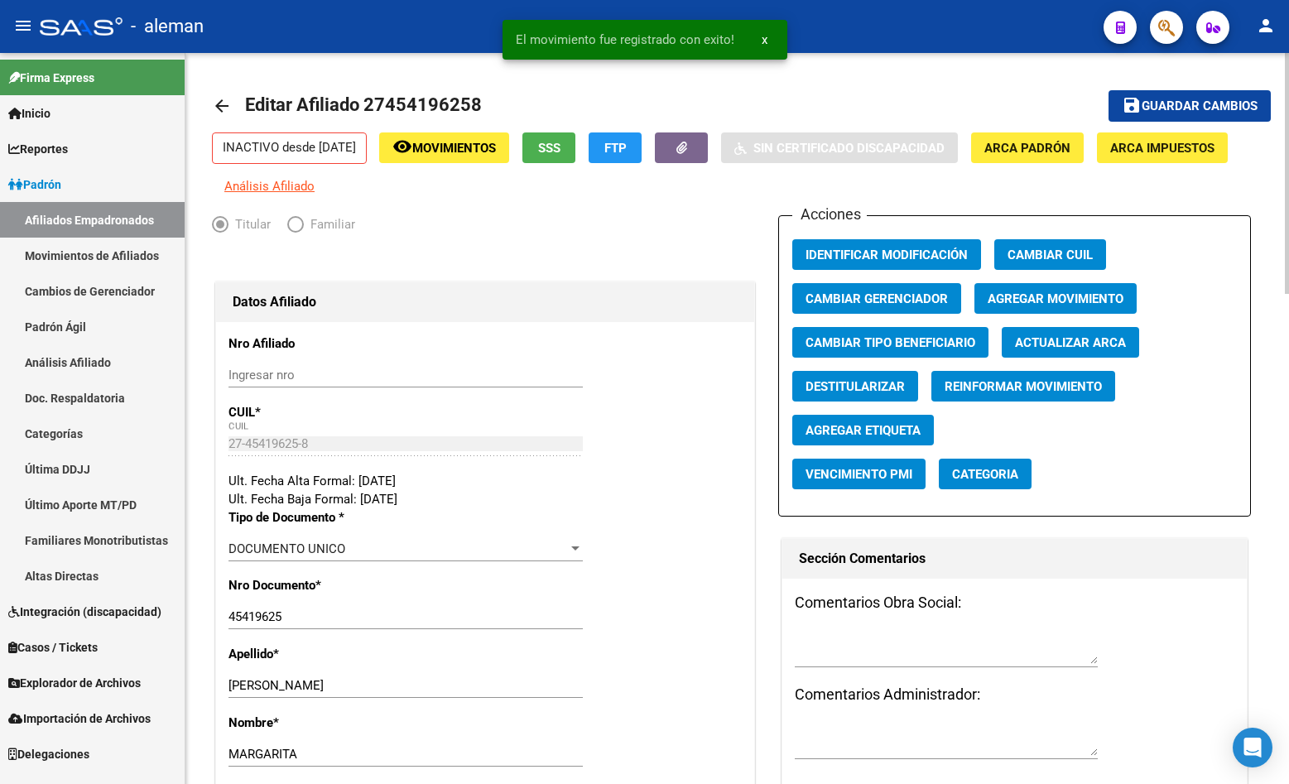
click at [1244, 171] on div "INACTIVO desde [DATE] remove_red_eye Movimientos SSS FTP Sin Certificado Discap…" at bounding box center [737, 163] width 1051 height 63
drag, startPoint x: 1164, startPoint y: 111, endPoint x: 1152, endPoint y: 107, distance: 13.1
click at [1164, 108] on span "Guardar cambios" at bounding box center [1200, 106] width 116 height 15
click at [218, 108] on mat-icon "arrow_back" at bounding box center [222, 106] width 20 height 20
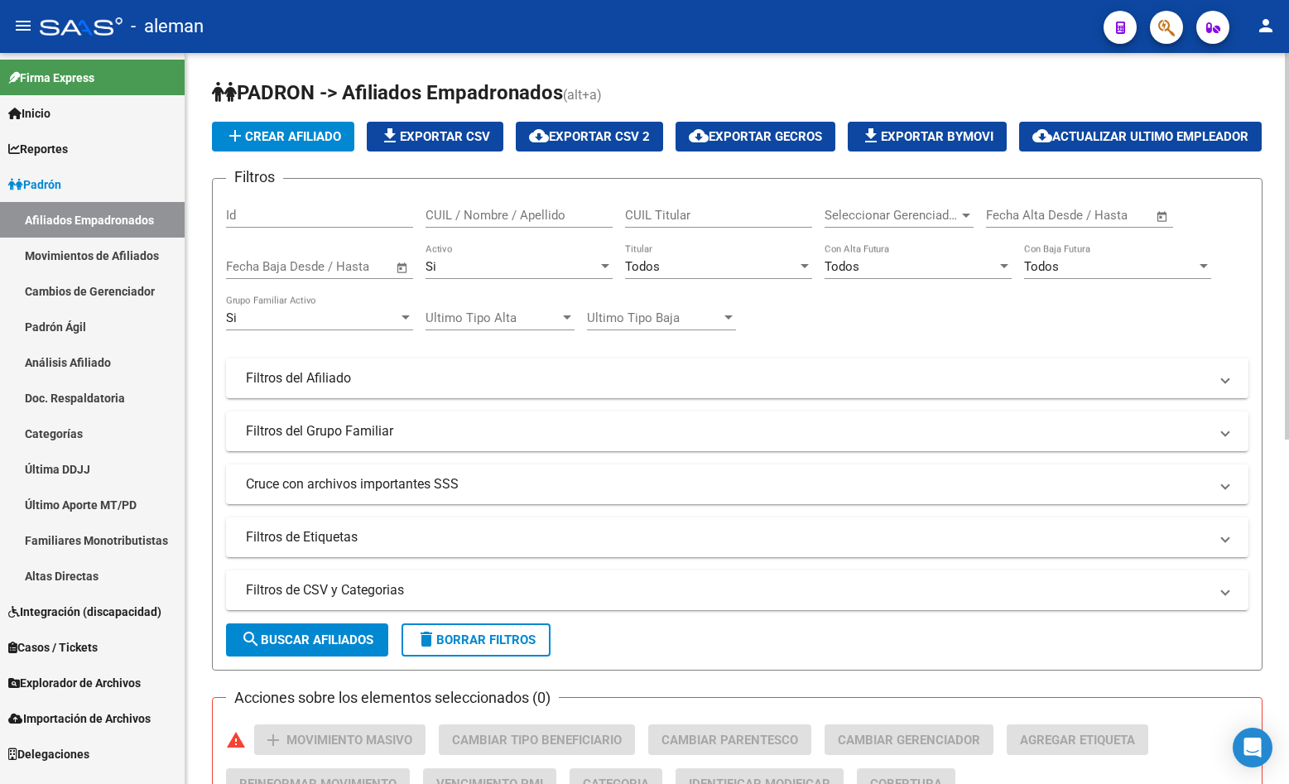
click at [459, 223] on input "CUIL / Nombre / Apellido" at bounding box center [519, 215] width 187 height 15
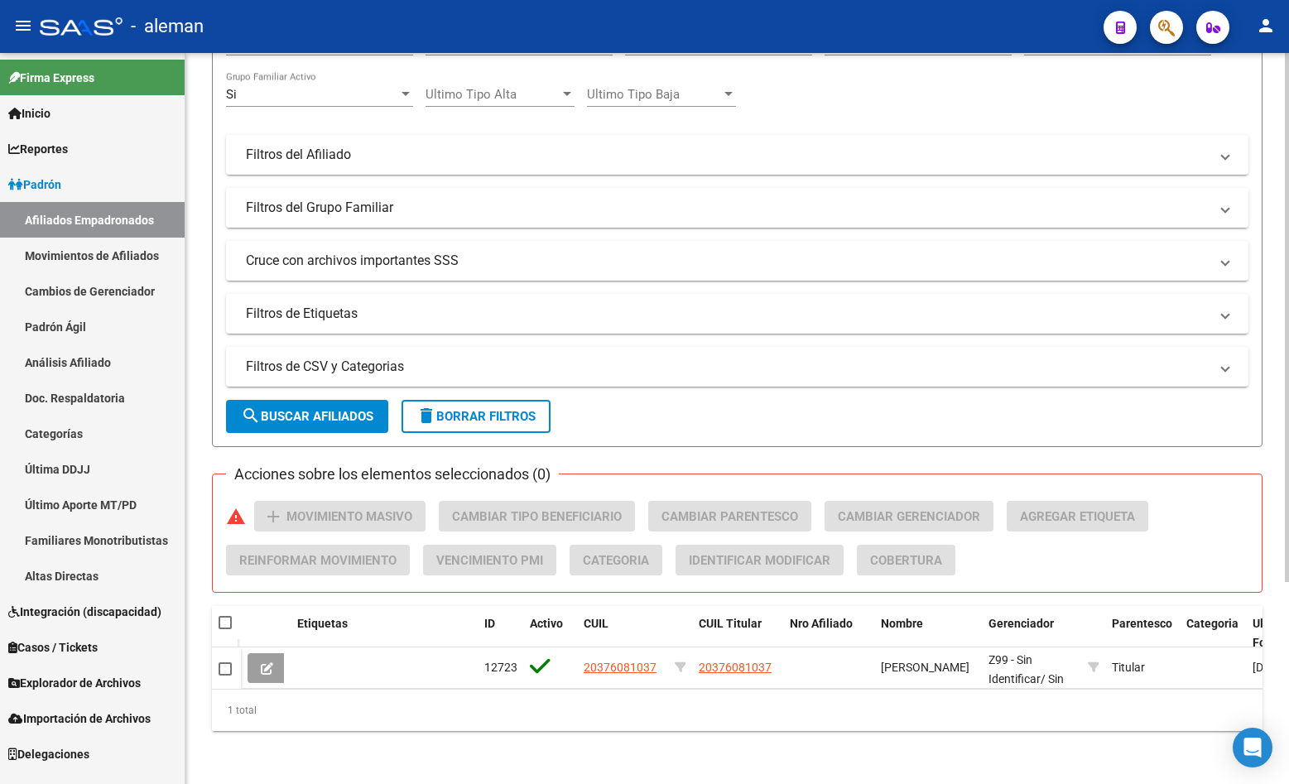
scroll to position [279, 0]
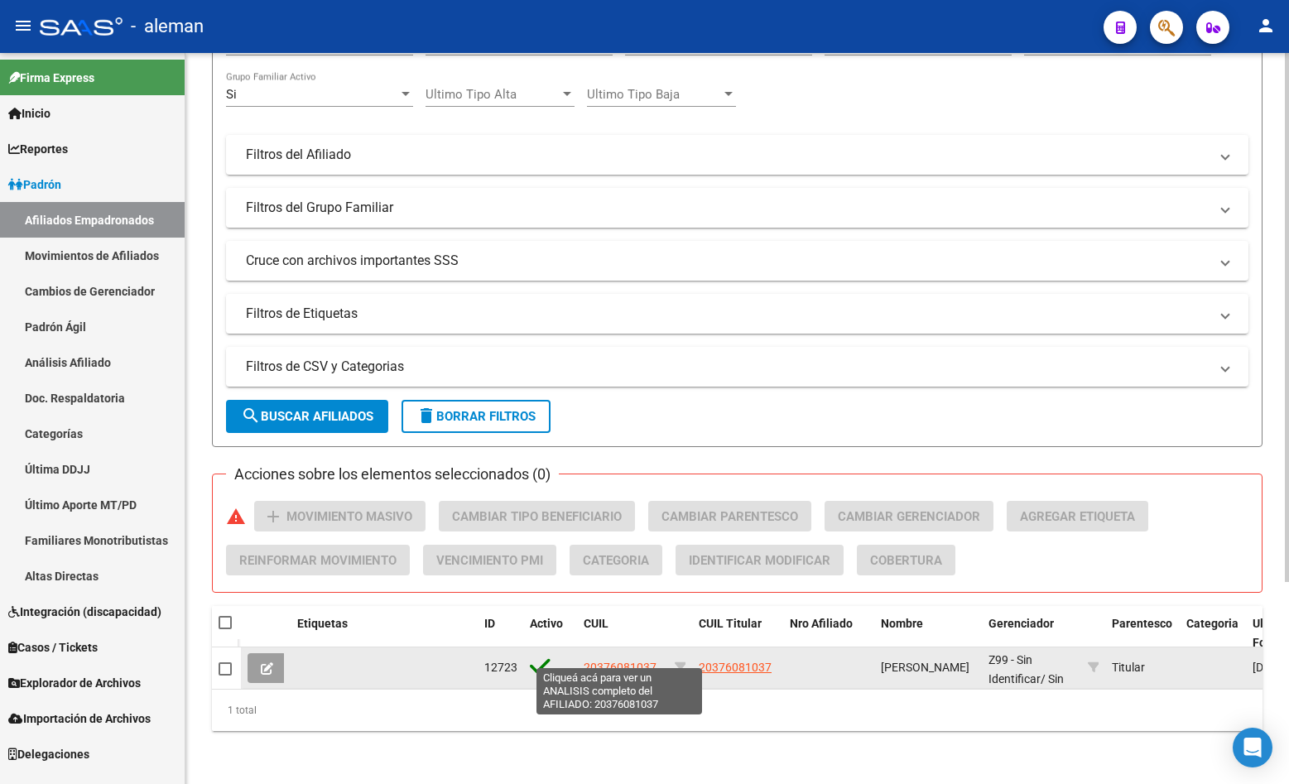
type input "20376081037"
click at [628, 661] on span "20376081037" at bounding box center [620, 667] width 73 height 13
type textarea "20376081037"
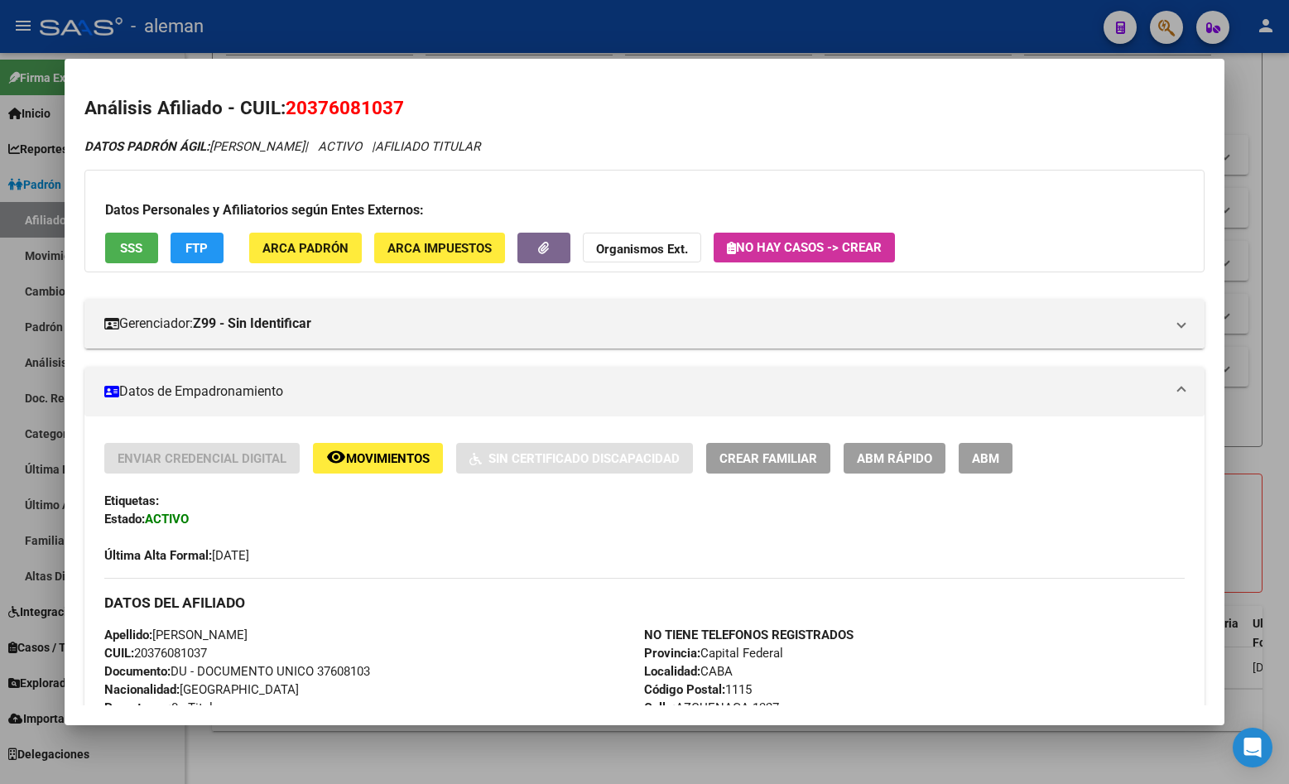
click at [989, 454] on span "ABM" at bounding box center [985, 458] width 27 height 15
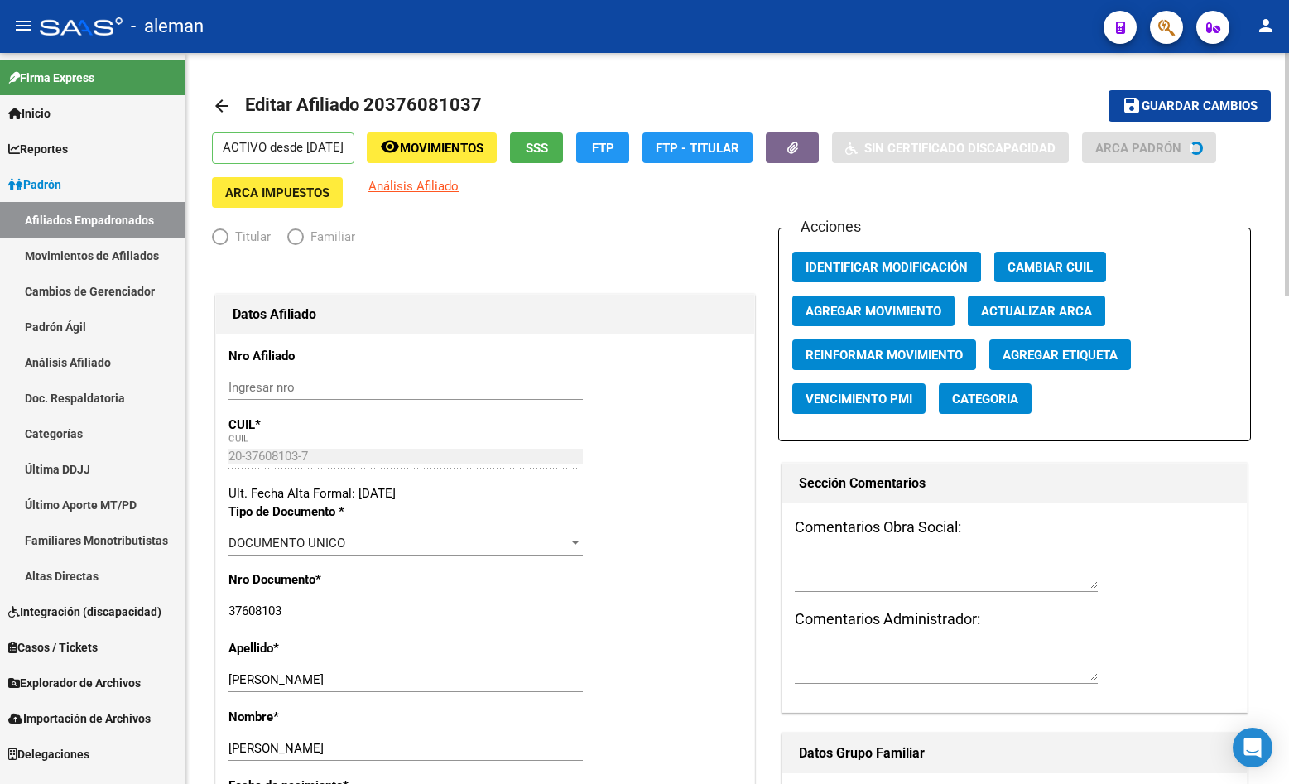
radio input "true"
type input "30-63030855-7"
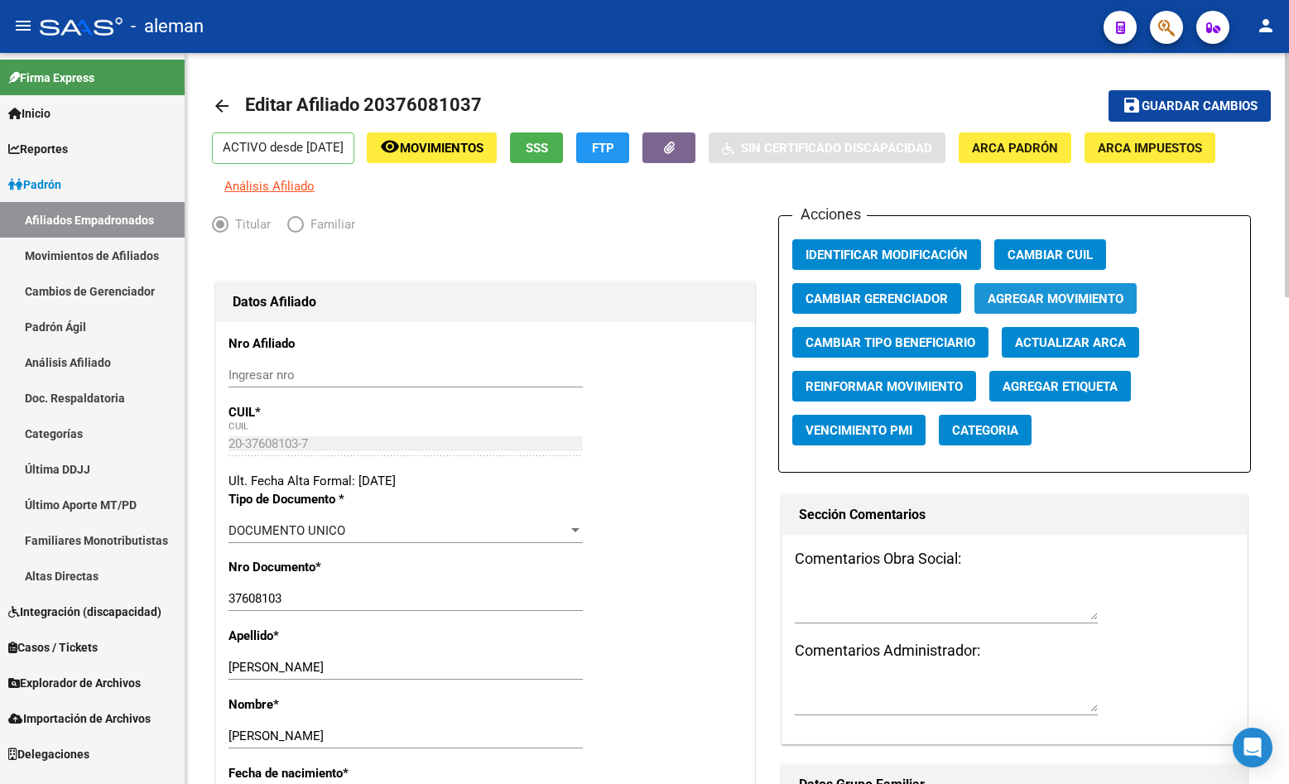
click at [1019, 296] on span "Agregar Movimiento" at bounding box center [1056, 298] width 136 height 15
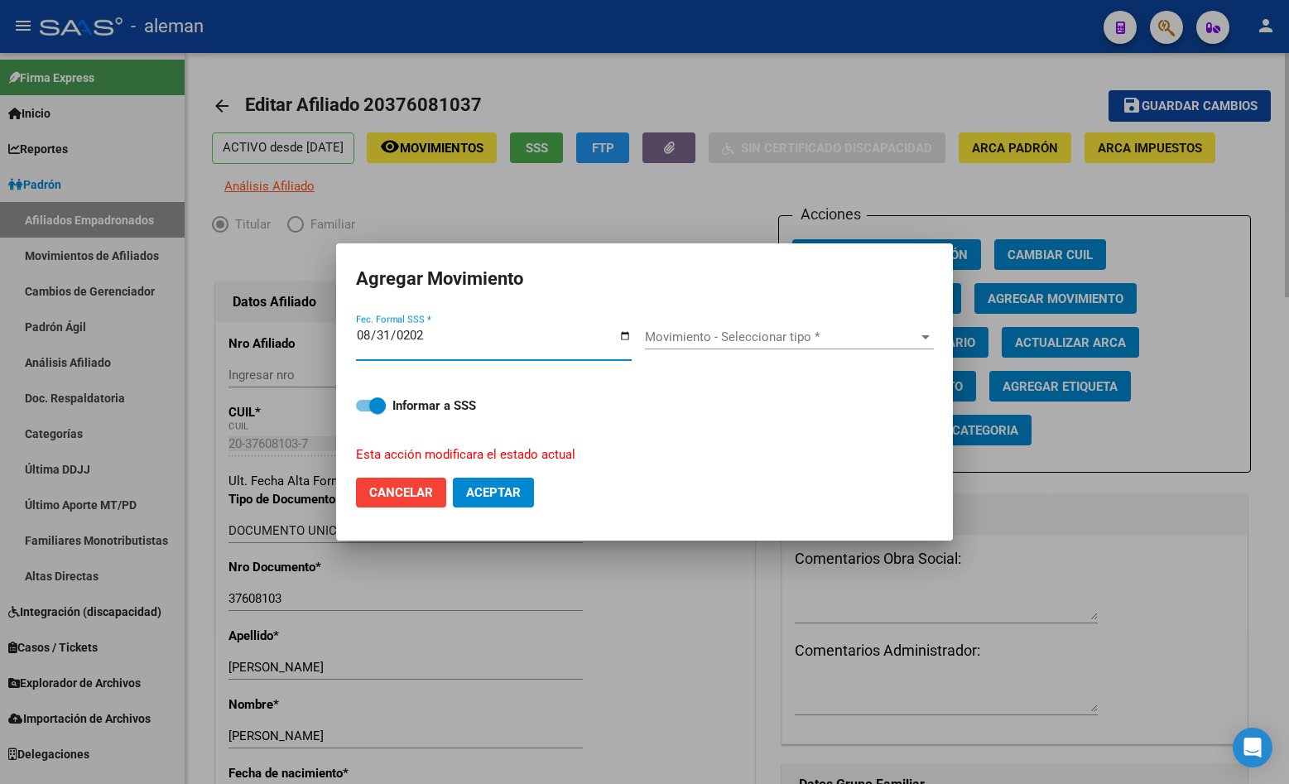
type input "[DATE]"
click at [800, 332] on span "Movimiento - Seleccionar tipo *" at bounding box center [782, 336] width 274 height 15
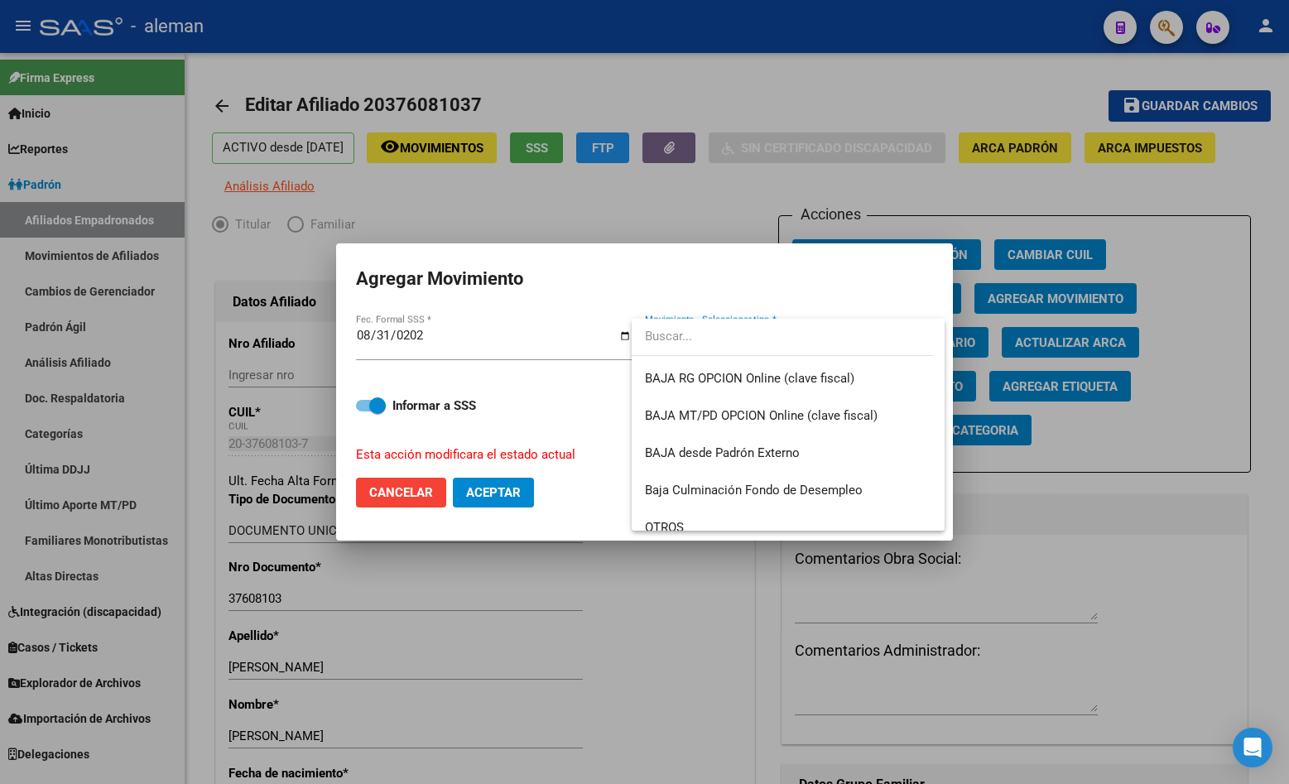
scroll to position [1204, 0]
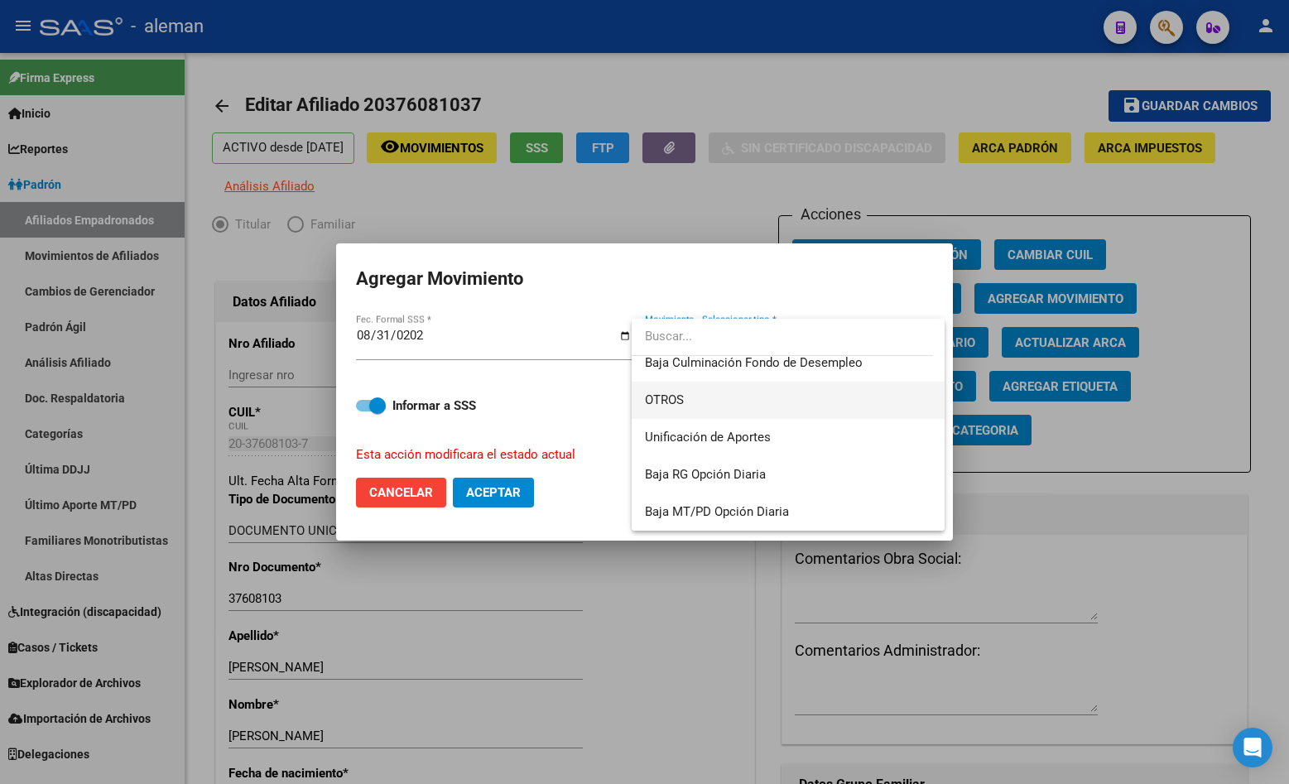
click at [672, 392] on span "OTROS" at bounding box center [788, 400] width 287 height 37
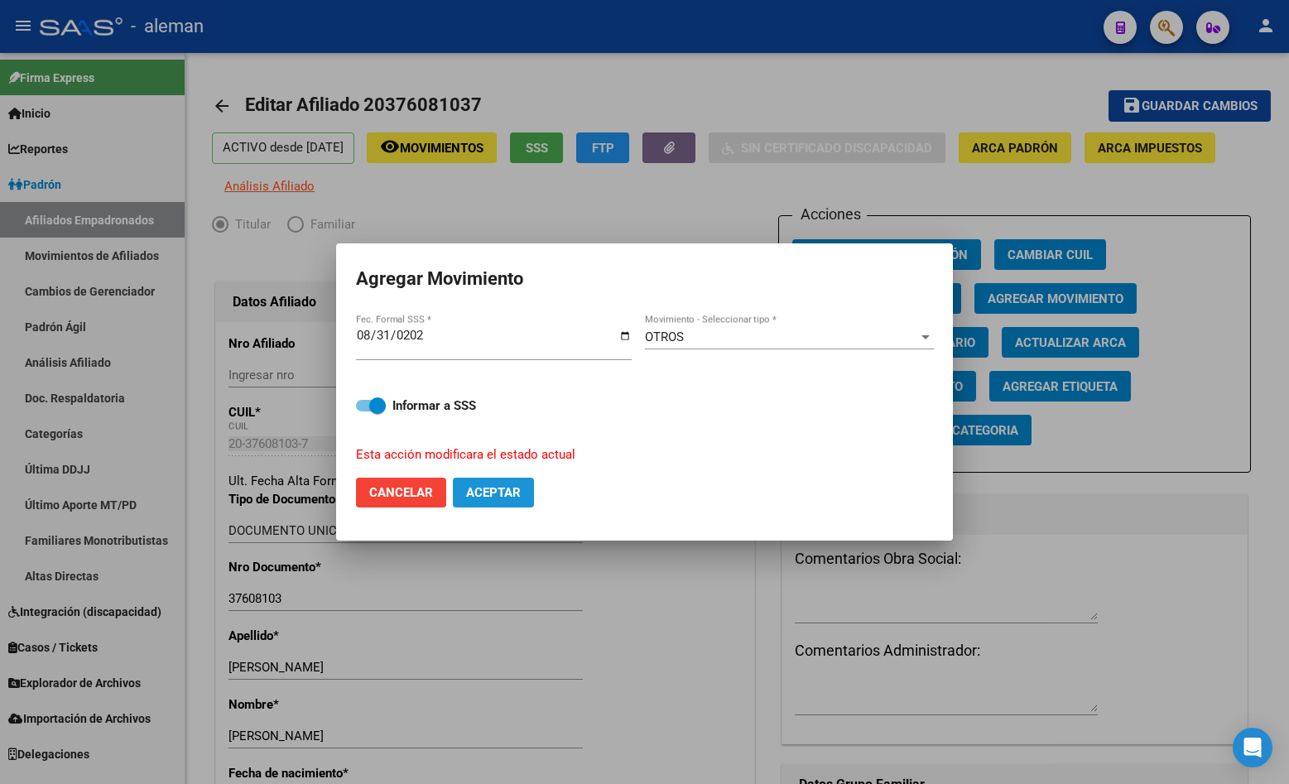
click at [497, 488] on span "Aceptar" at bounding box center [493, 492] width 55 height 15
checkbox input "false"
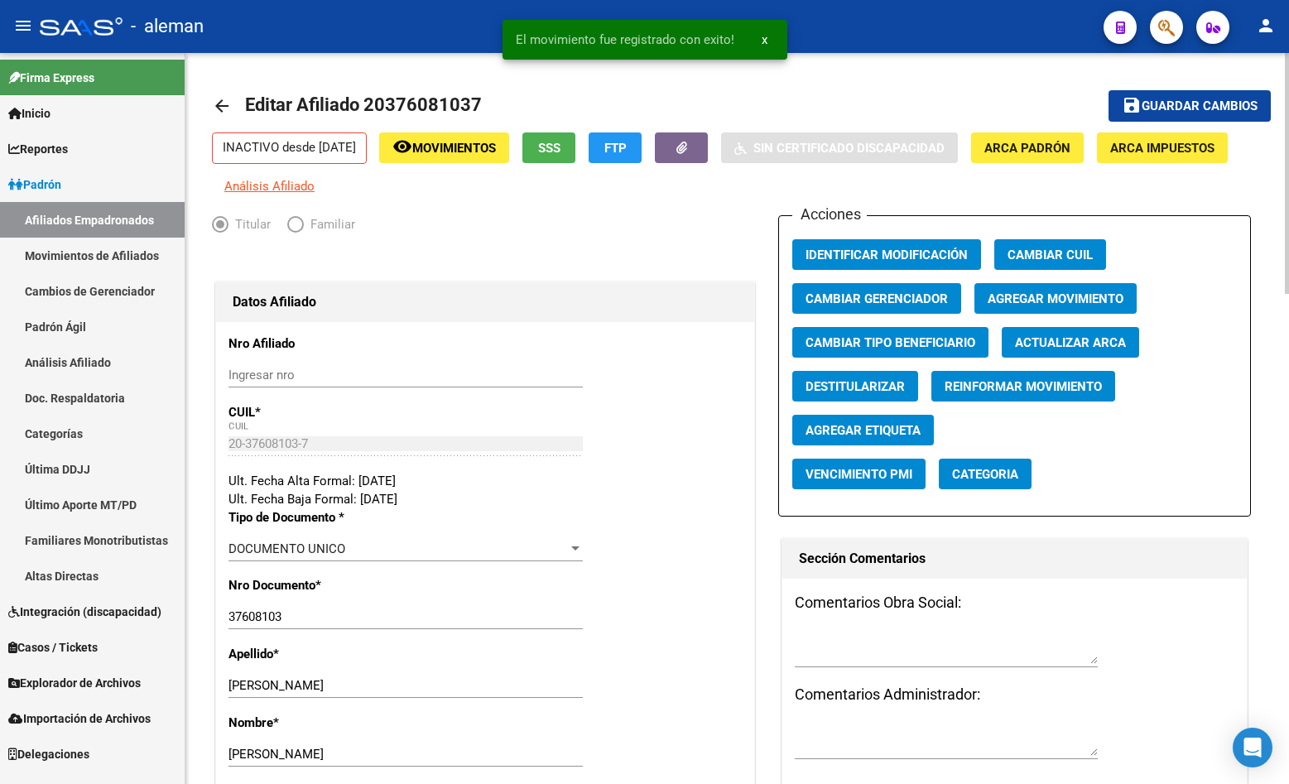
click at [1212, 186] on div "INACTIVO desde [DATE] remove_red_eye Movimientos SSS FTP Sin Certificado Discap…" at bounding box center [737, 163] width 1051 height 63
click at [1209, 110] on span "Guardar cambios" at bounding box center [1200, 106] width 116 height 15
click at [224, 105] on mat-icon "arrow_back" at bounding box center [222, 106] width 20 height 20
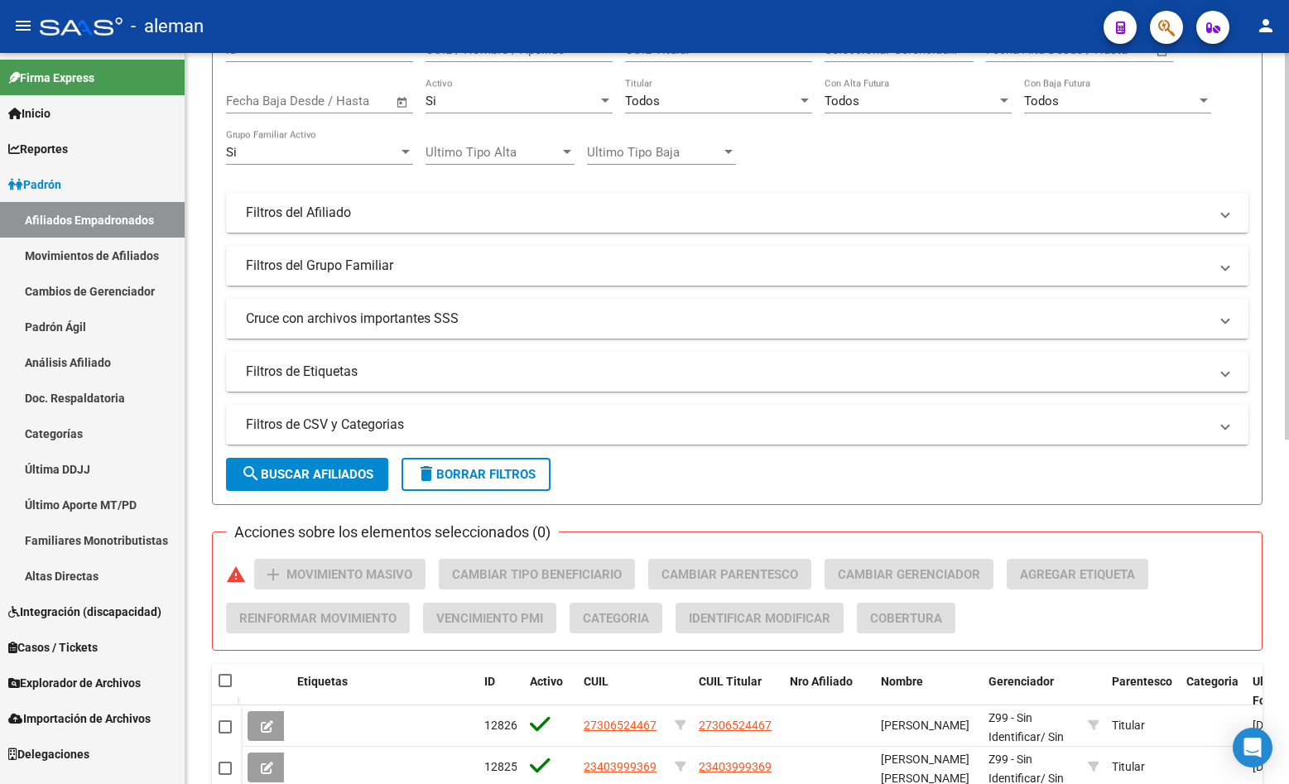
scroll to position [331, 0]
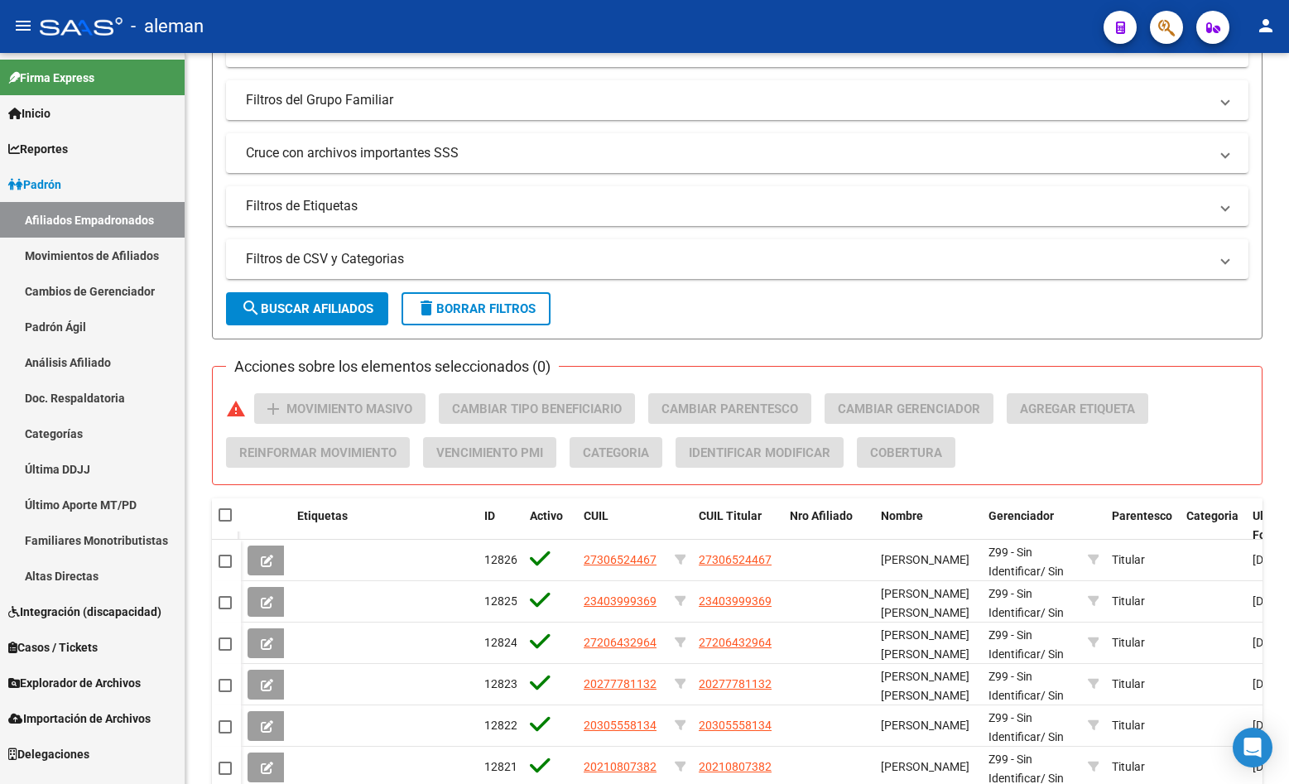
click at [89, 676] on span "Explorador de Archivos" at bounding box center [74, 683] width 132 height 18
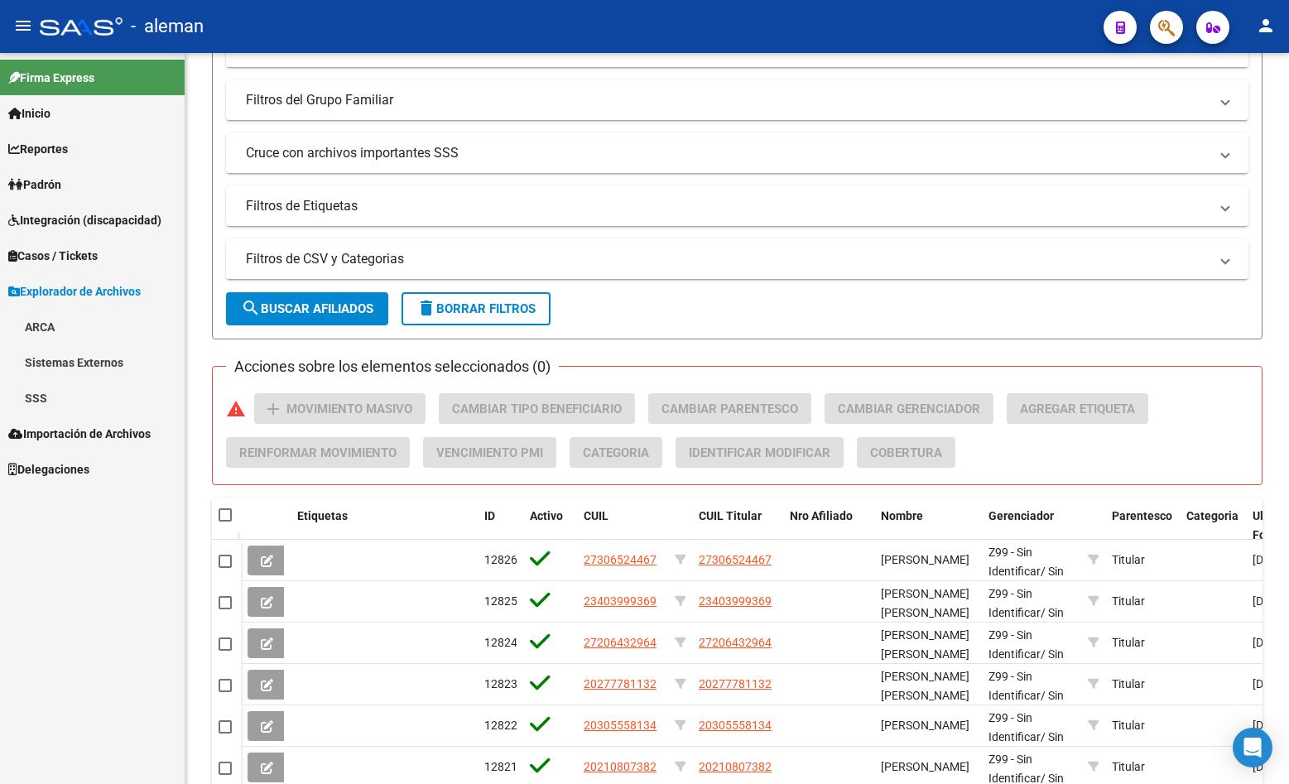
click at [40, 397] on link "SSS" at bounding box center [92, 398] width 185 height 36
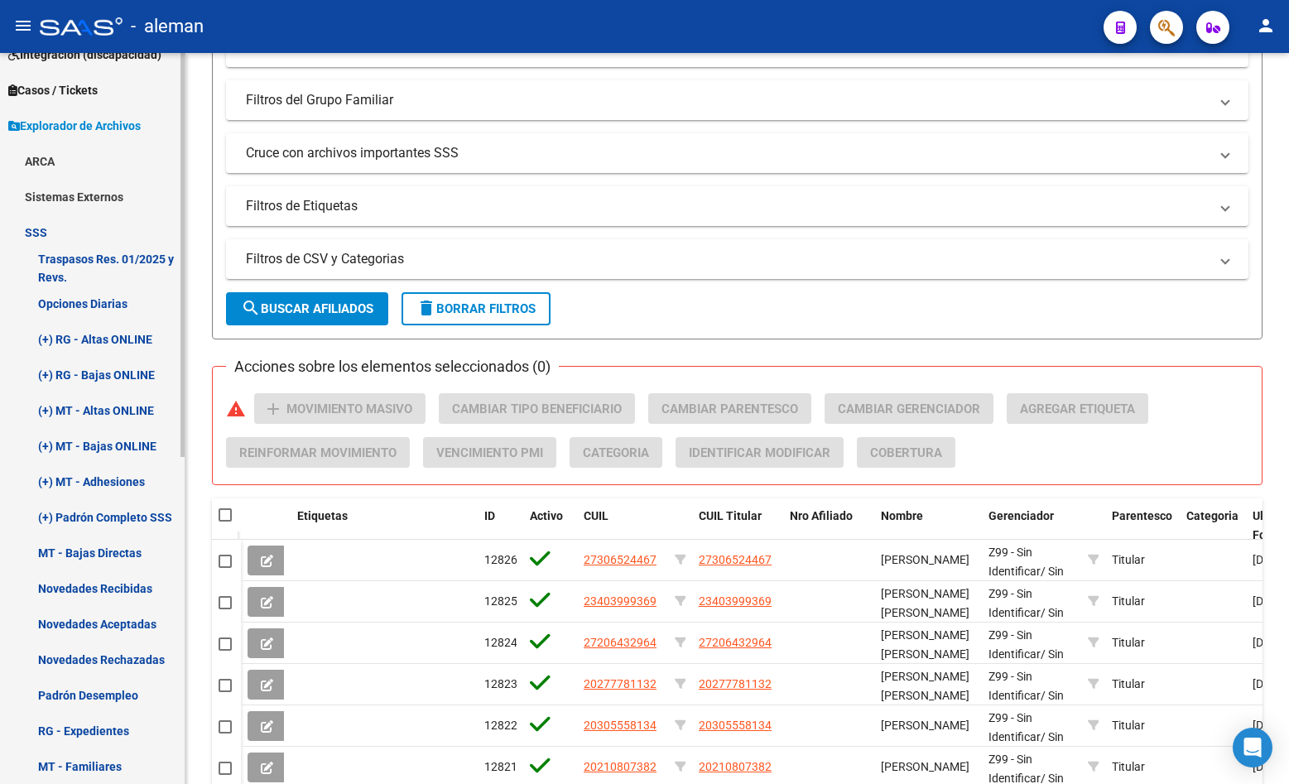
scroll to position [248, 0]
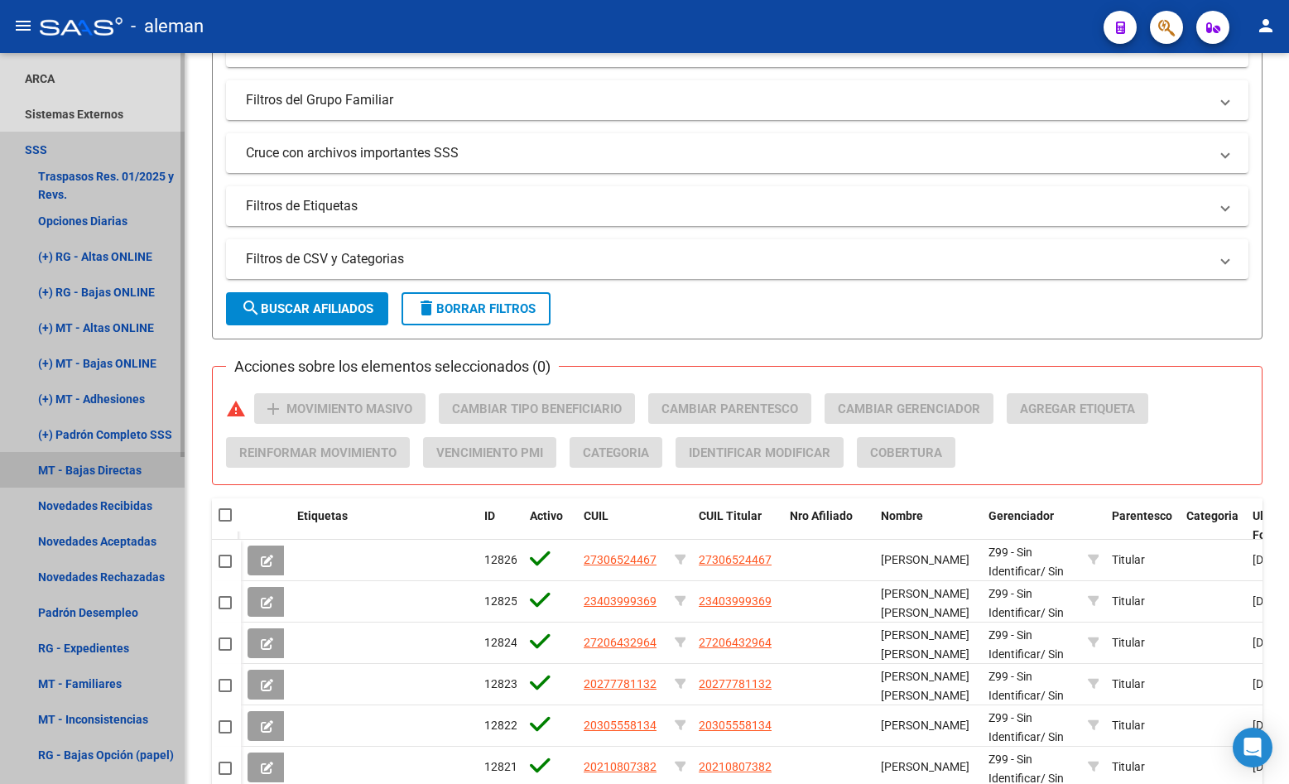
click at [121, 469] on link "MT - Bajas Directas" at bounding box center [92, 470] width 185 height 36
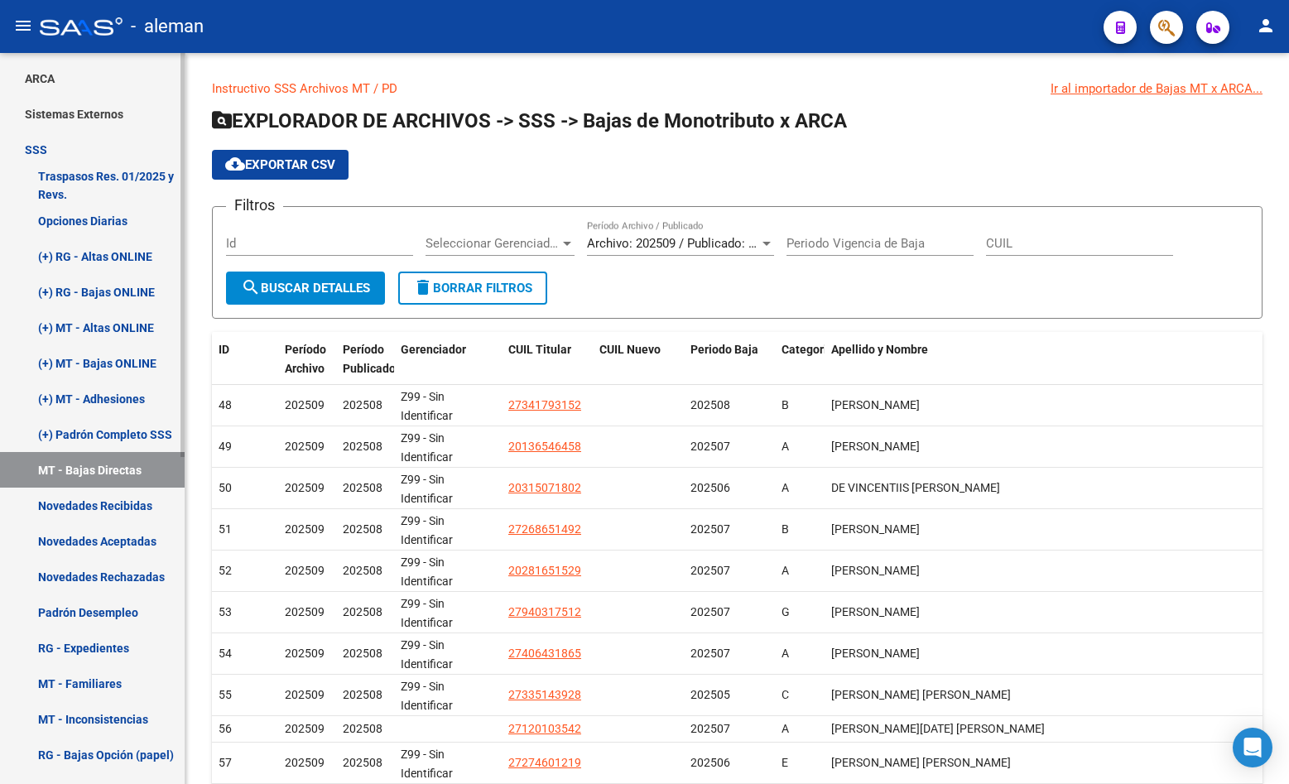
click at [111, 319] on link "(+) MT - Altas ONLINE" at bounding box center [92, 328] width 185 height 36
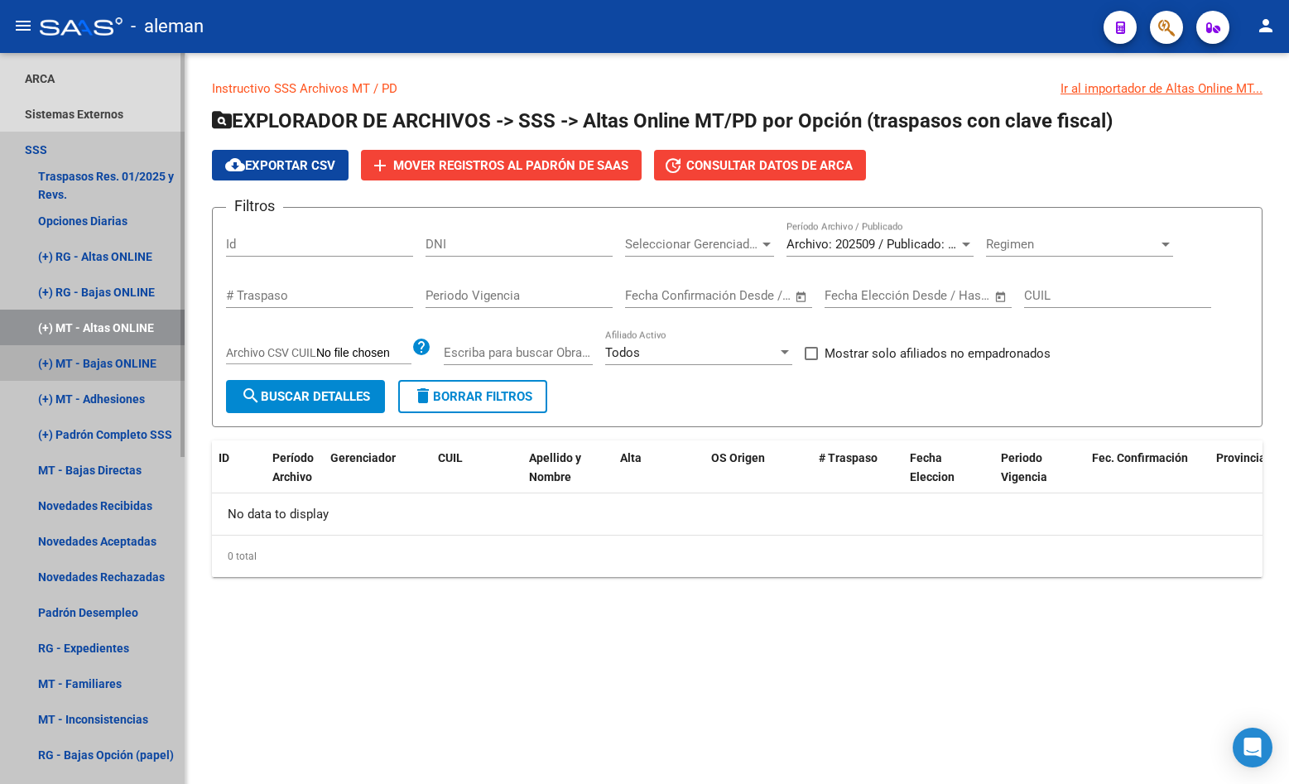
click at [113, 363] on link "(+) MT - Bajas ONLINE" at bounding box center [92, 363] width 185 height 36
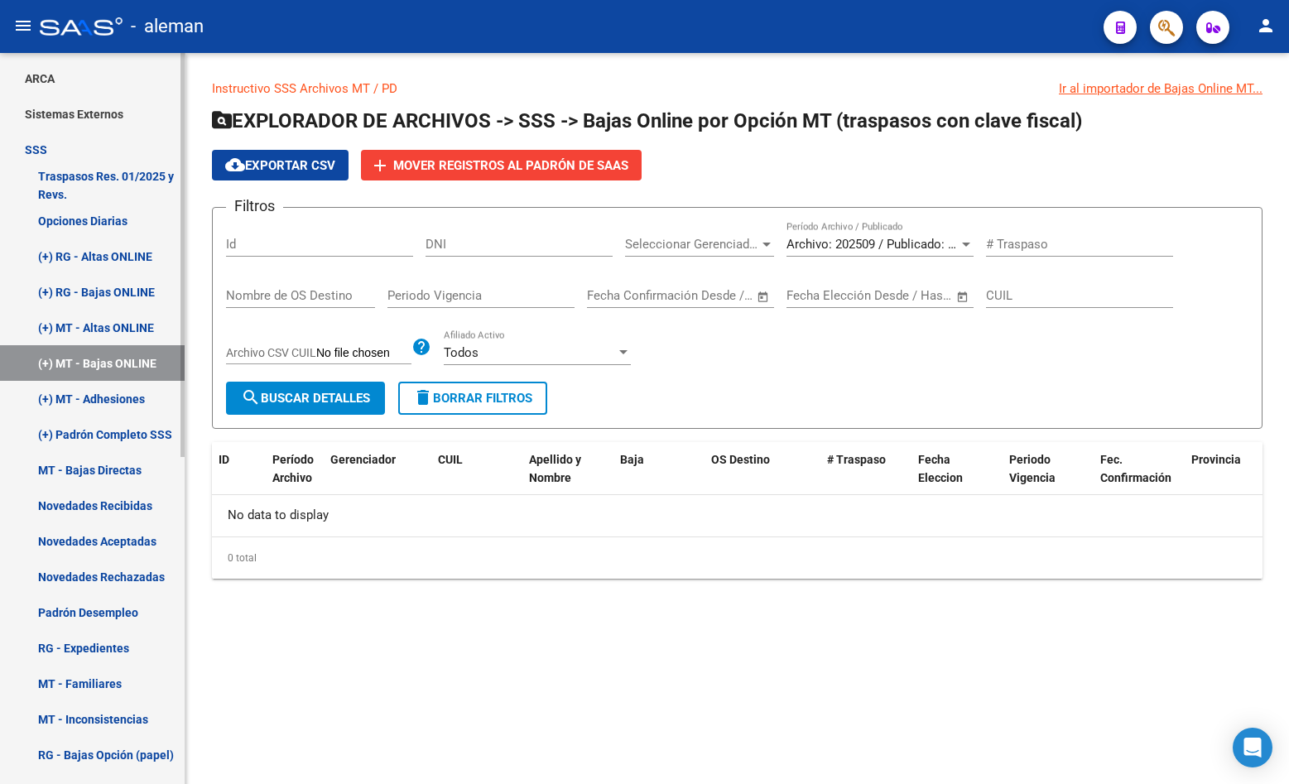
click at [114, 395] on link "(+) MT - Adhesiones" at bounding box center [92, 399] width 185 height 36
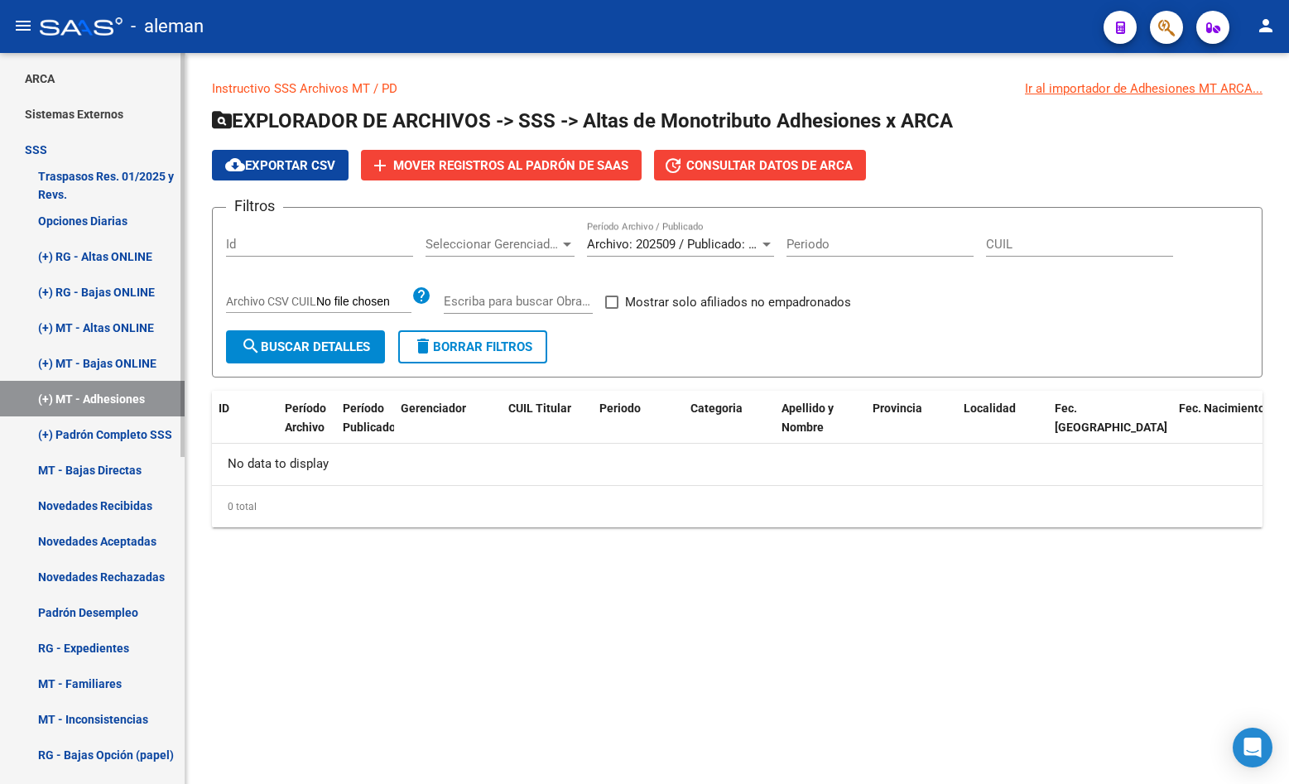
click at [112, 465] on link "MT - Bajas Directas" at bounding box center [92, 470] width 185 height 36
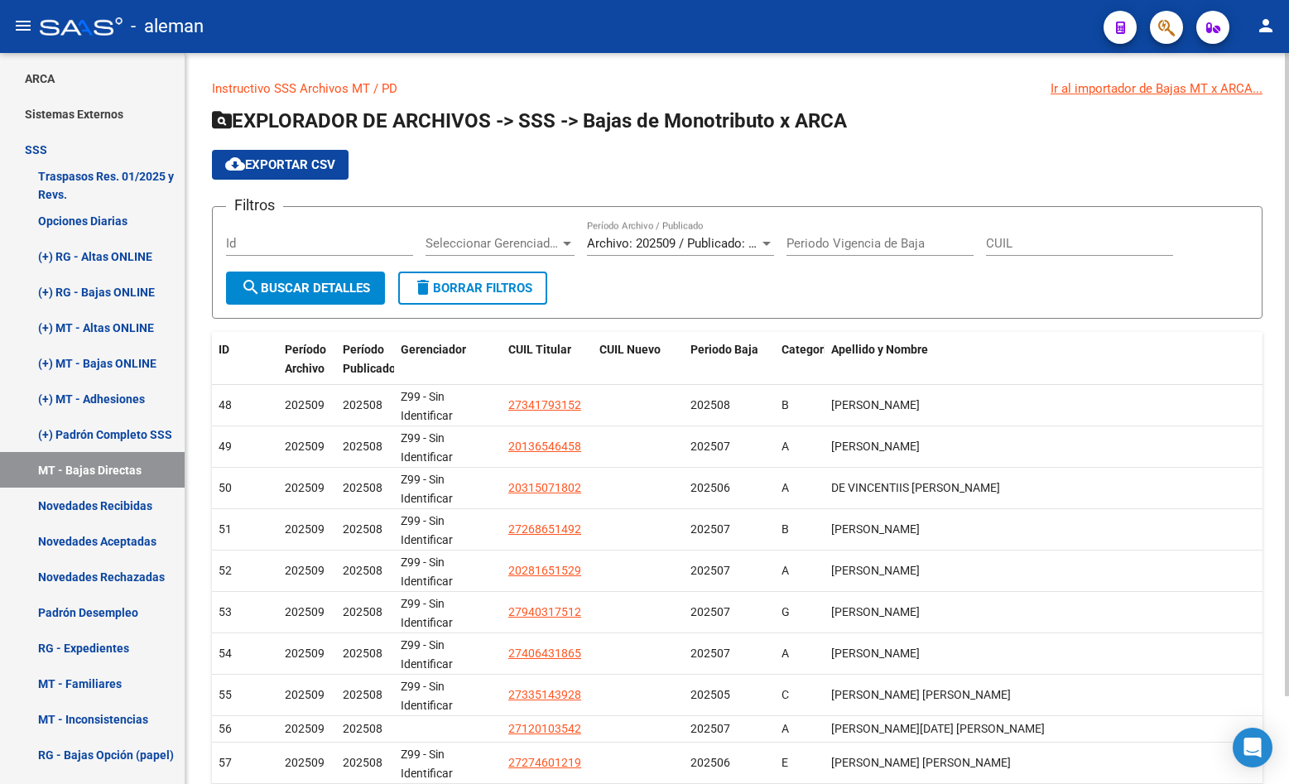
click at [765, 242] on div at bounding box center [766, 244] width 8 height 4
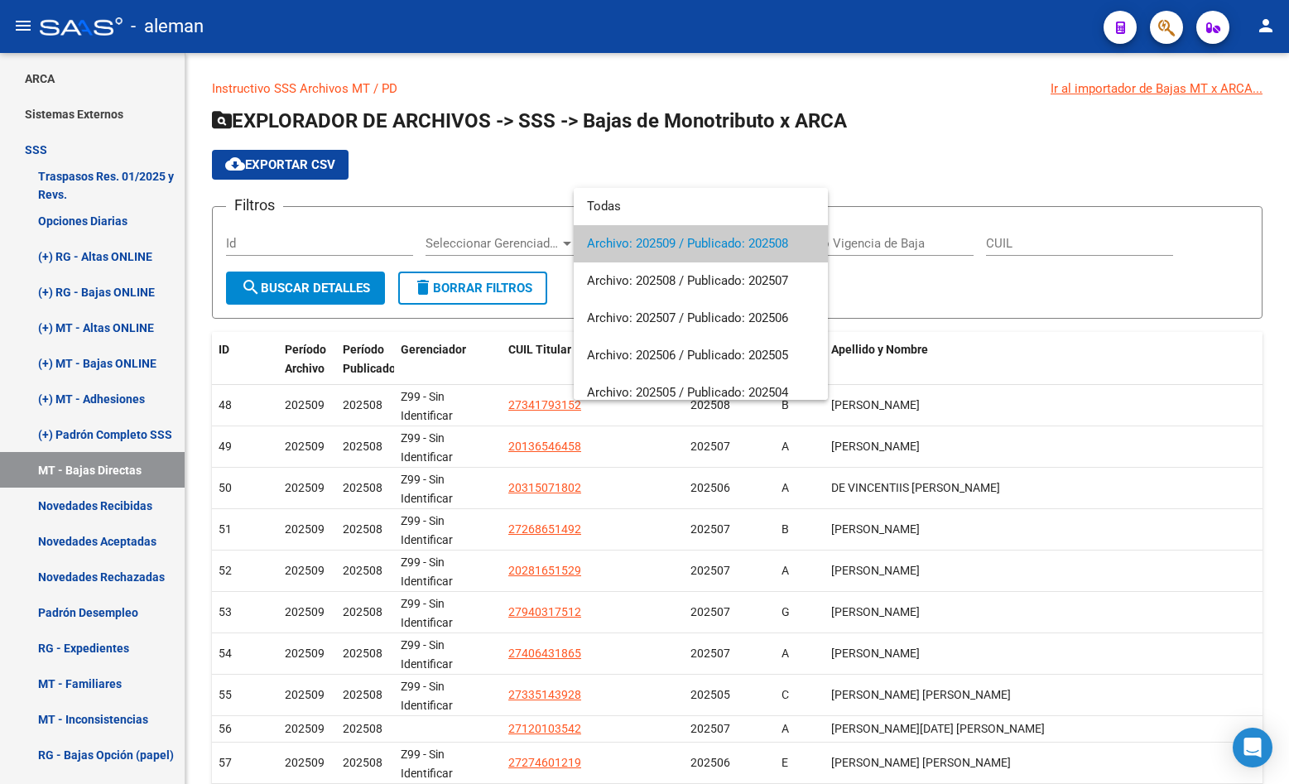
click at [97, 683] on div at bounding box center [644, 392] width 1289 height 784
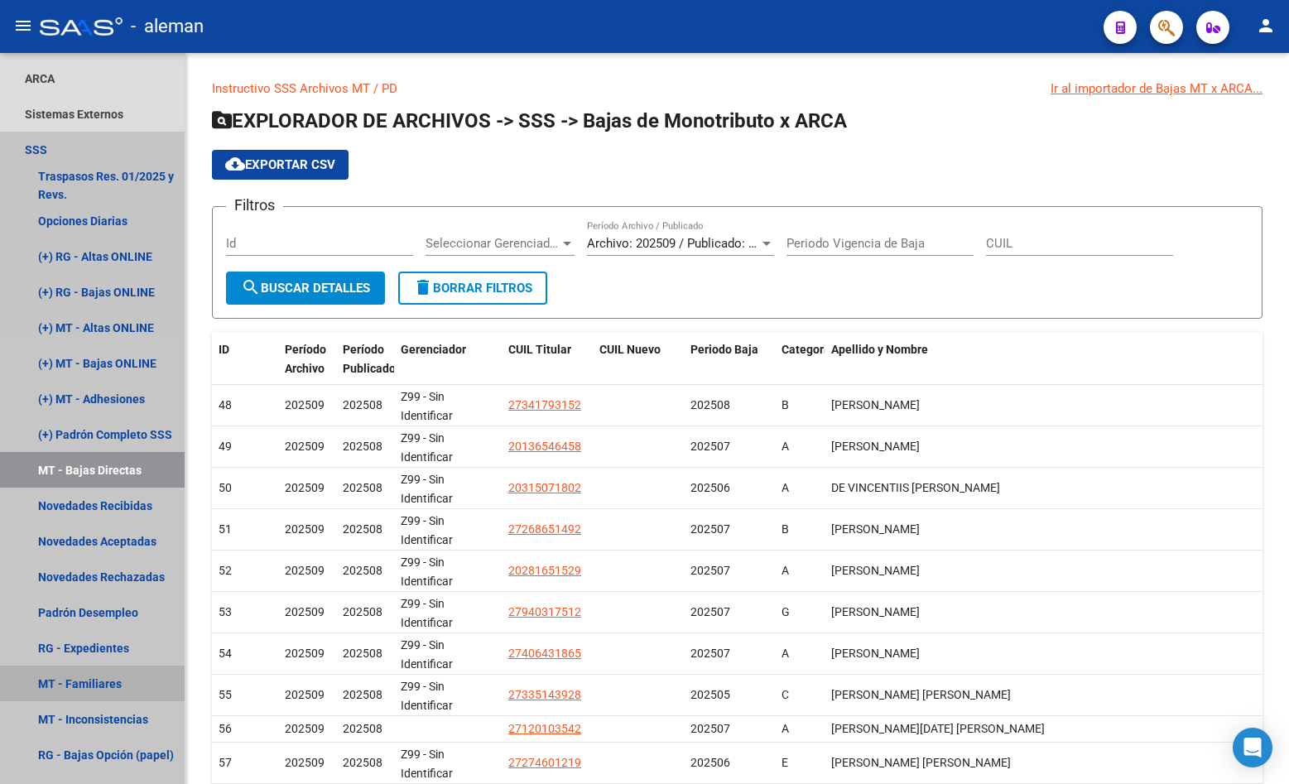
click at [97, 683] on link "MT - Familiares" at bounding box center [92, 684] width 185 height 36
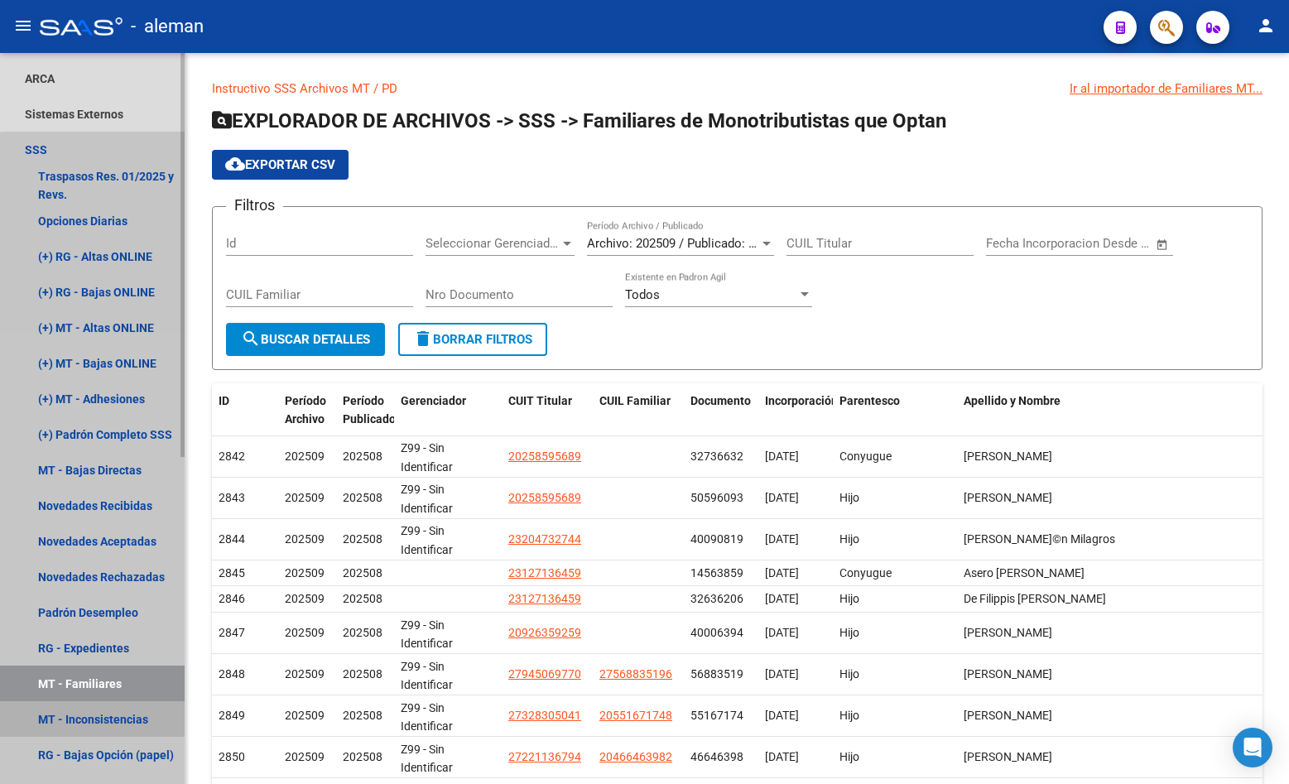
click at [106, 718] on link "MT - Inconsistencias" at bounding box center [92, 719] width 185 height 36
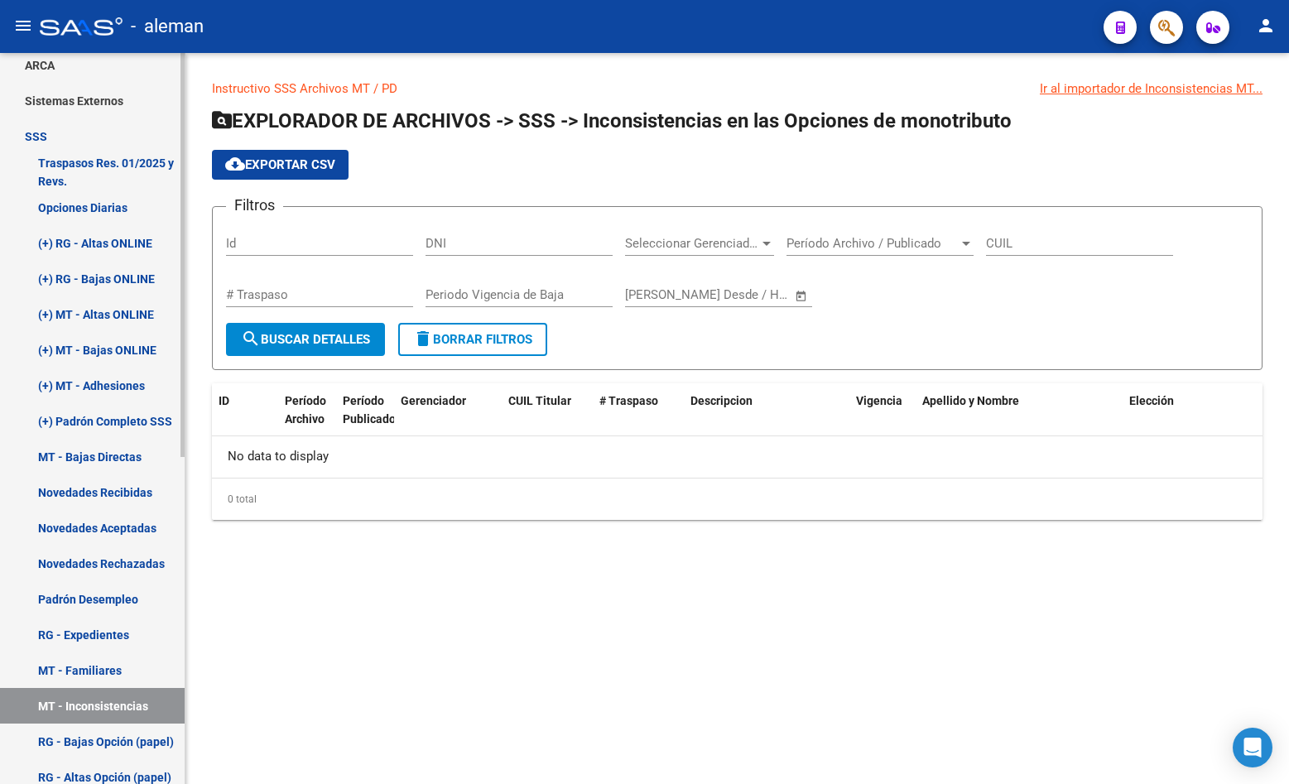
scroll to position [13, 0]
